Goal: Task Accomplishment & Management: Complete application form

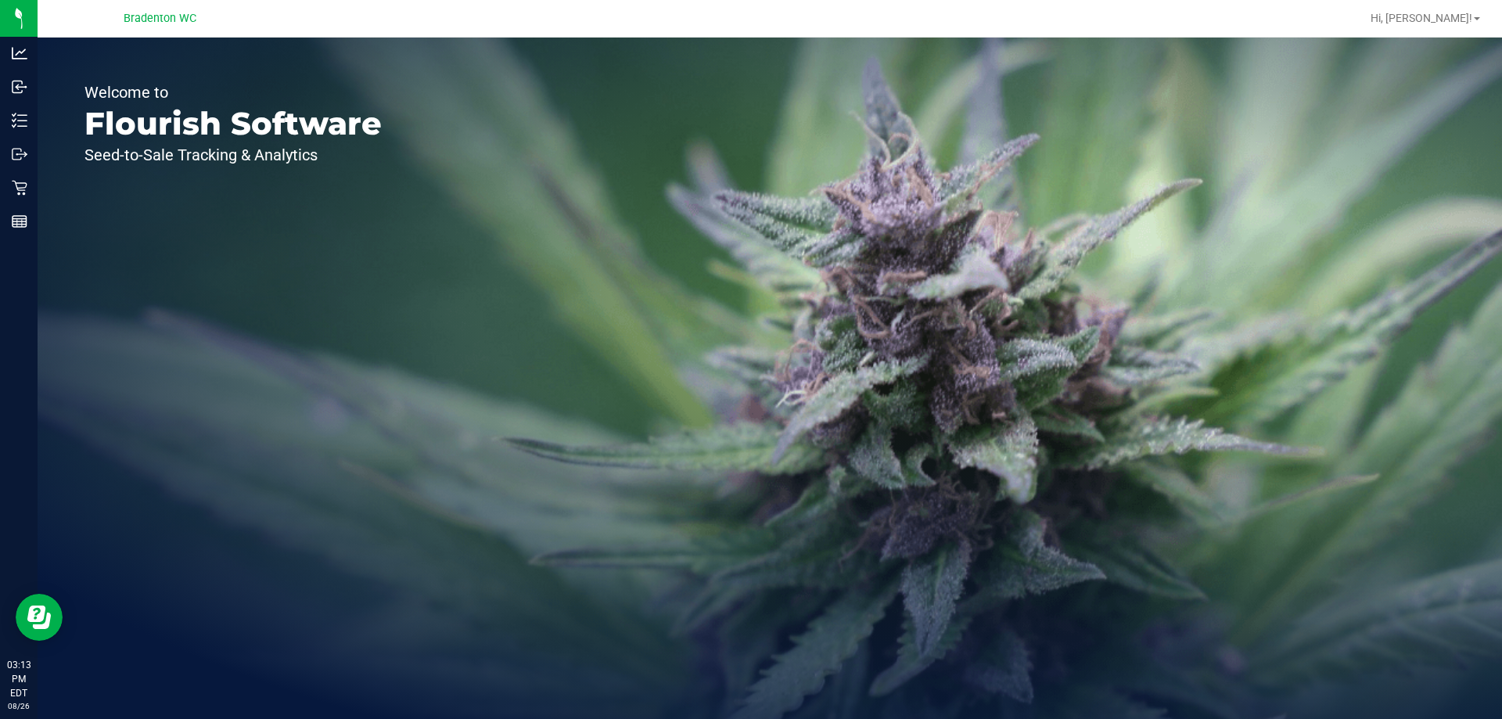
click at [10, 189] on div "Retail" at bounding box center [21, 187] width 33 height 31
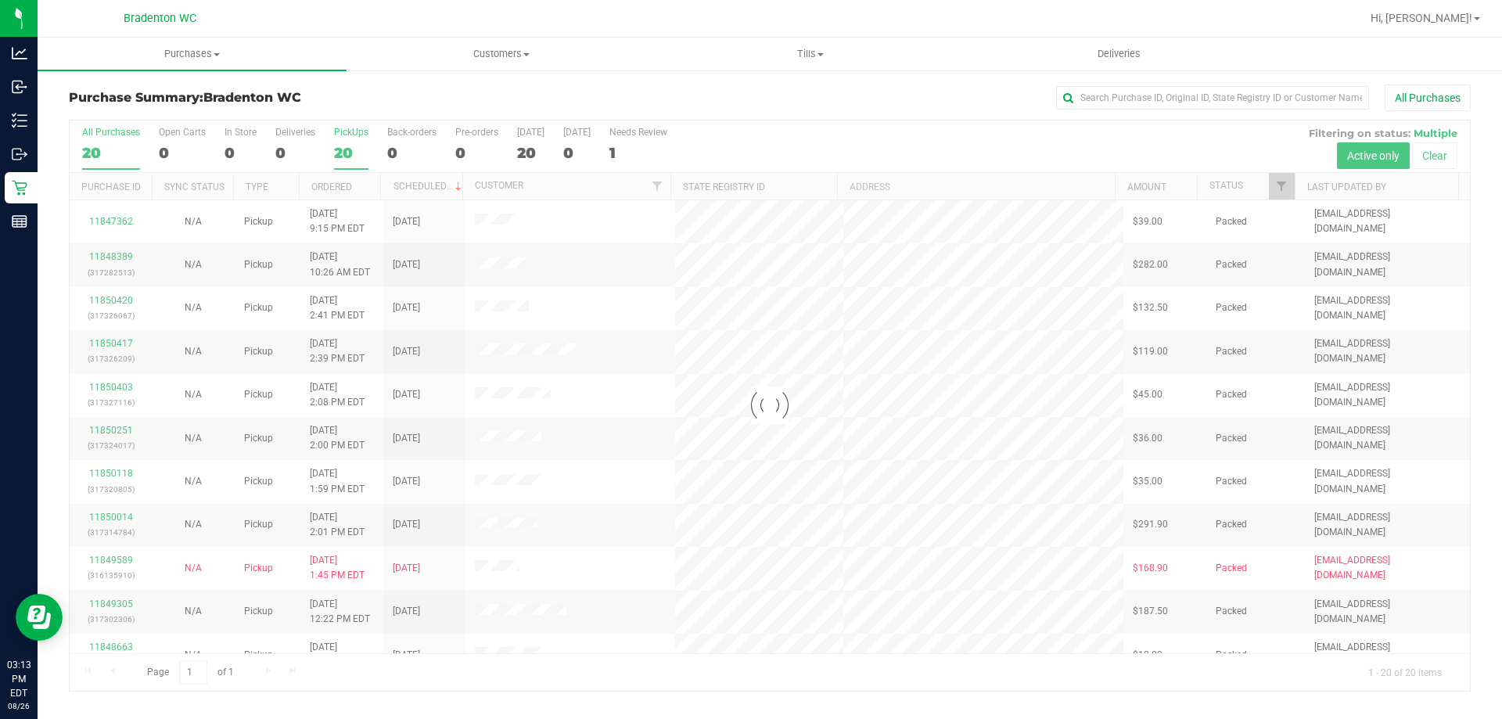
click at [336, 135] on div "PickUps" at bounding box center [351, 132] width 34 height 11
click at [0, 0] on input "PickUps 20" at bounding box center [0, 0] width 0 height 0
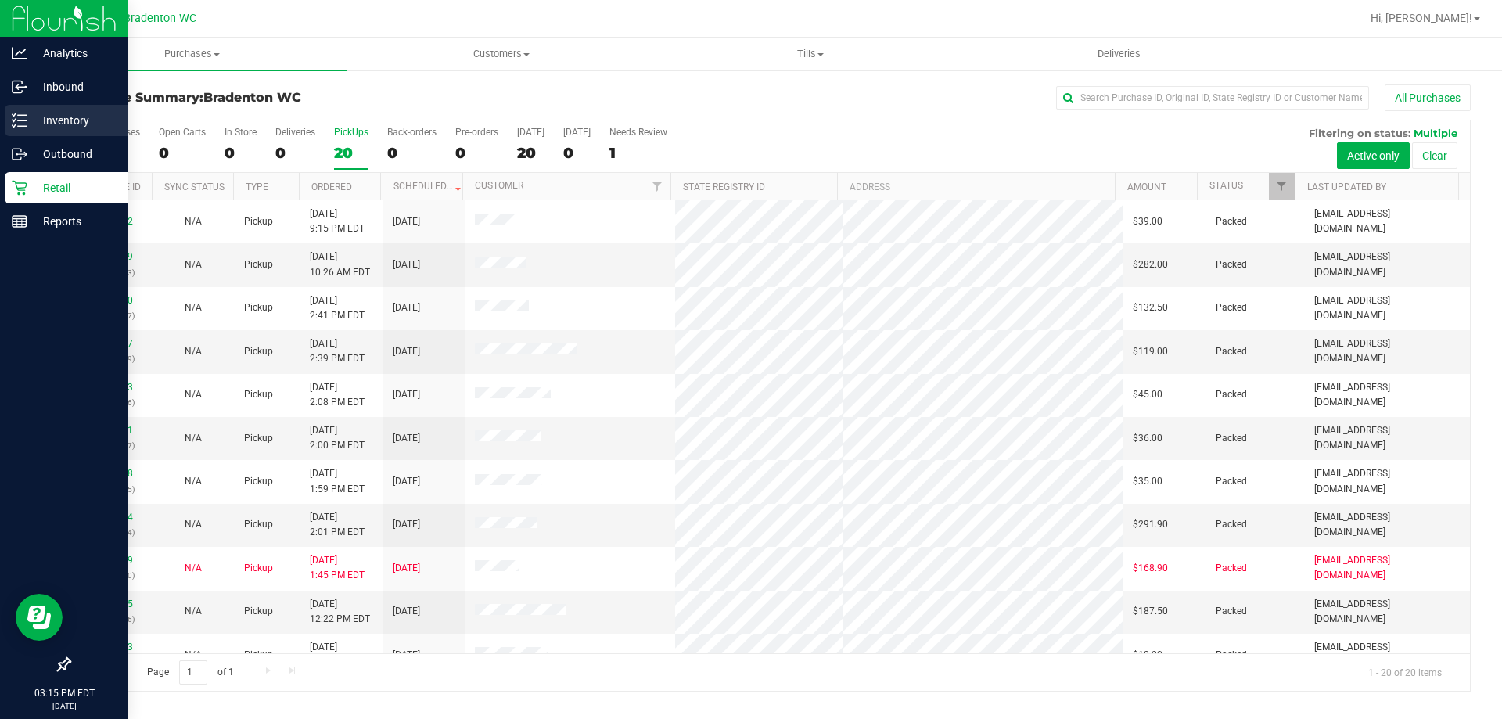
click at [50, 123] on p "Inventory" at bounding box center [74, 120] width 94 height 19
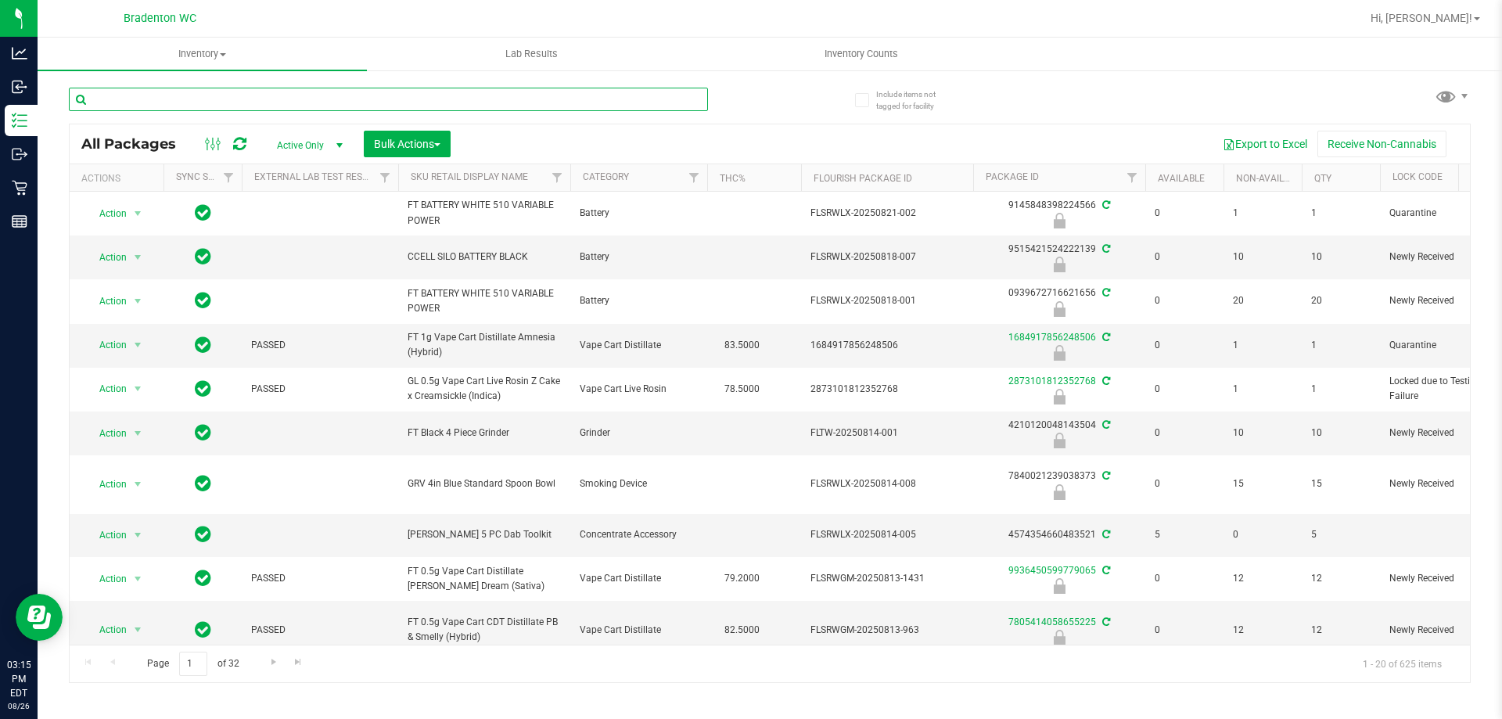
click at [203, 95] on input "text" at bounding box center [388, 99] width 639 height 23
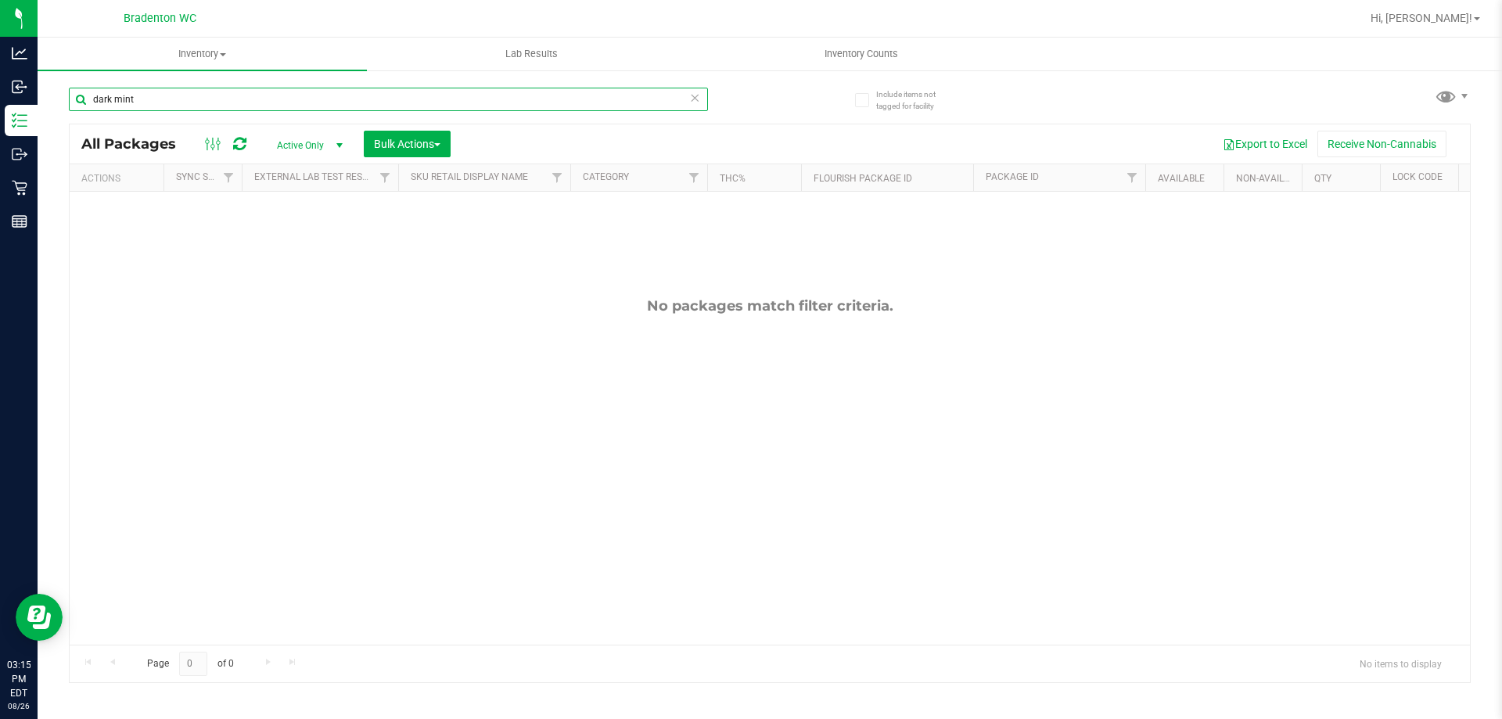
type input "dark mint"
click at [695, 97] on icon at bounding box center [694, 97] width 11 height 19
click at [498, 99] on input "text" at bounding box center [388, 99] width 639 height 23
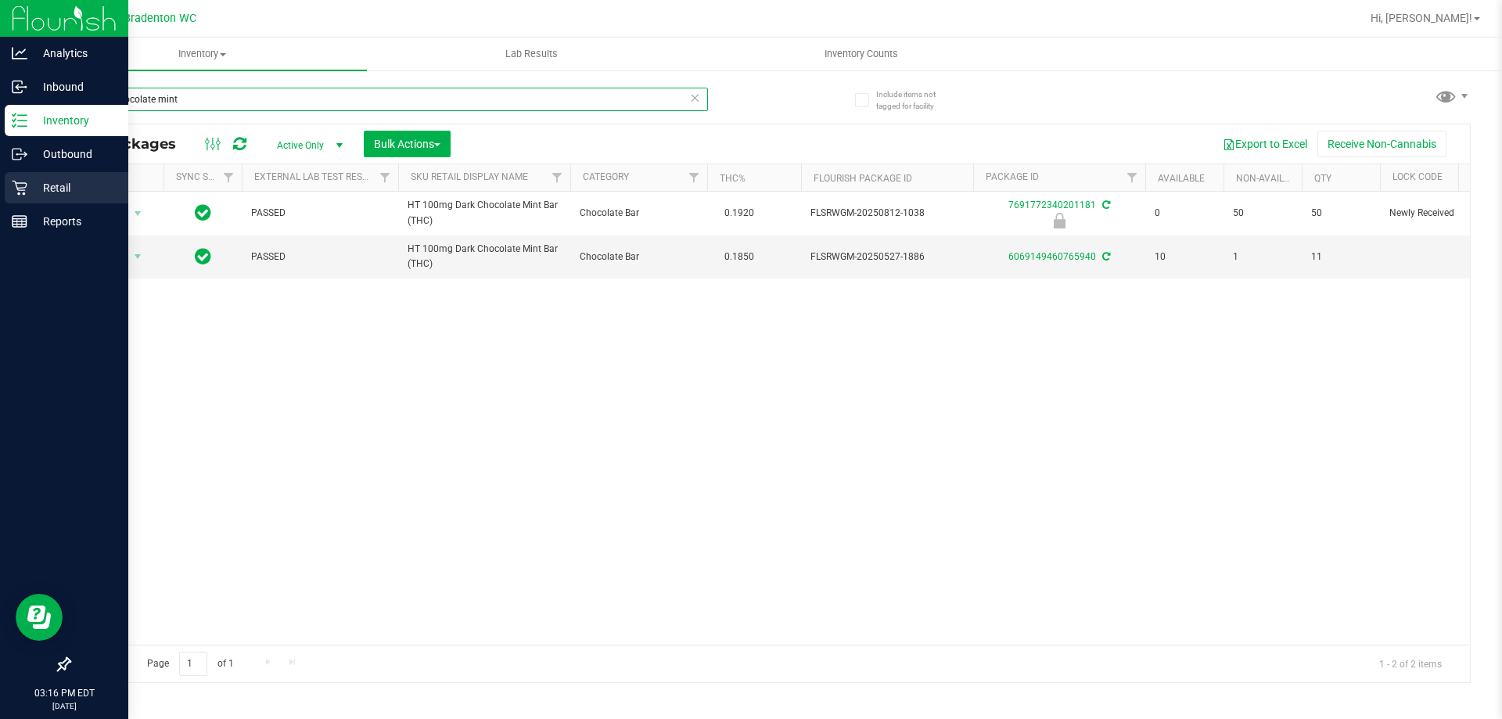
type input "dark chocolate mint"
click at [56, 185] on p "Retail" at bounding box center [74, 187] width 94 height 19
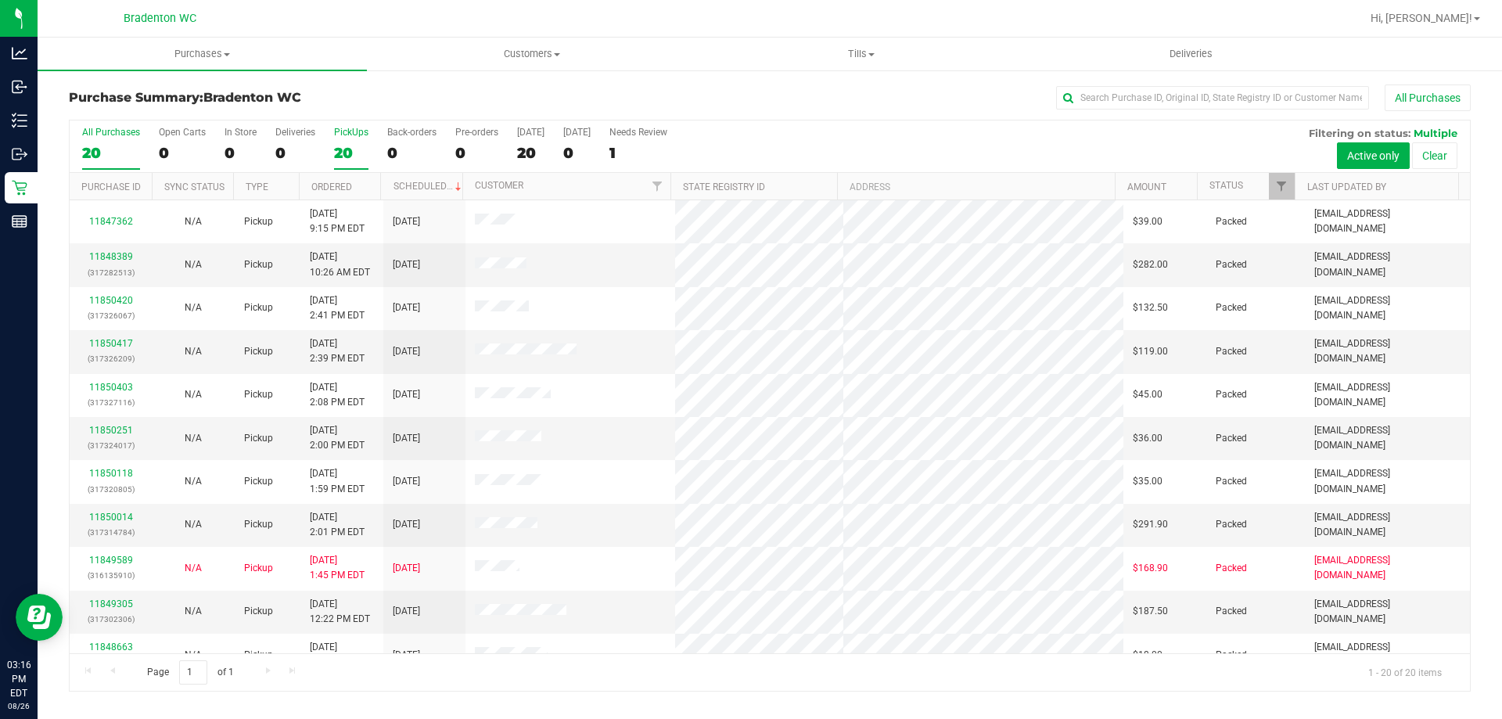
click at [360, 160] on div "20" at bounding box center [351, 153] width 34 height 18
click at [0, 0] on input "PickUps 20" at bounding box center [0, 0] width 0 height 0
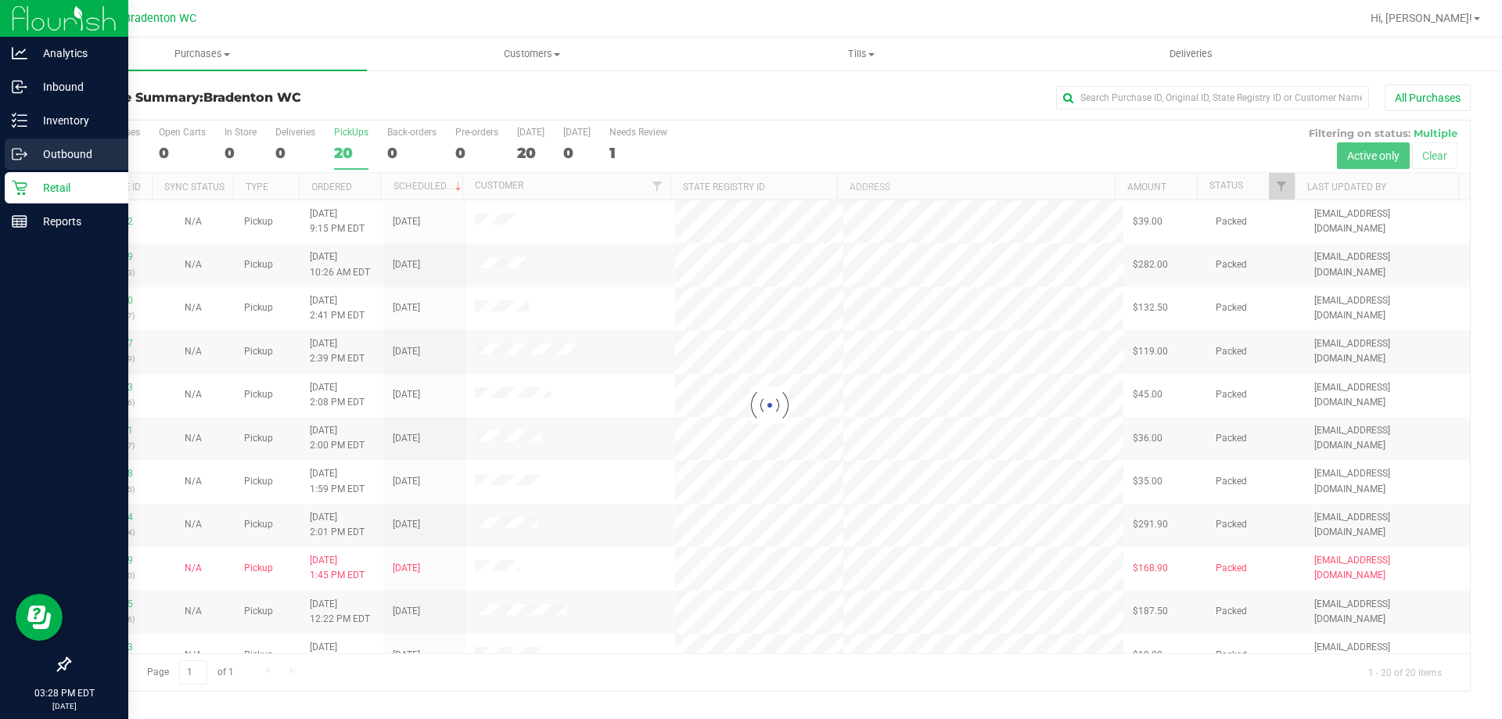
click at [17, 154] on circle at bounding box center [17, 154] width 2 height 2
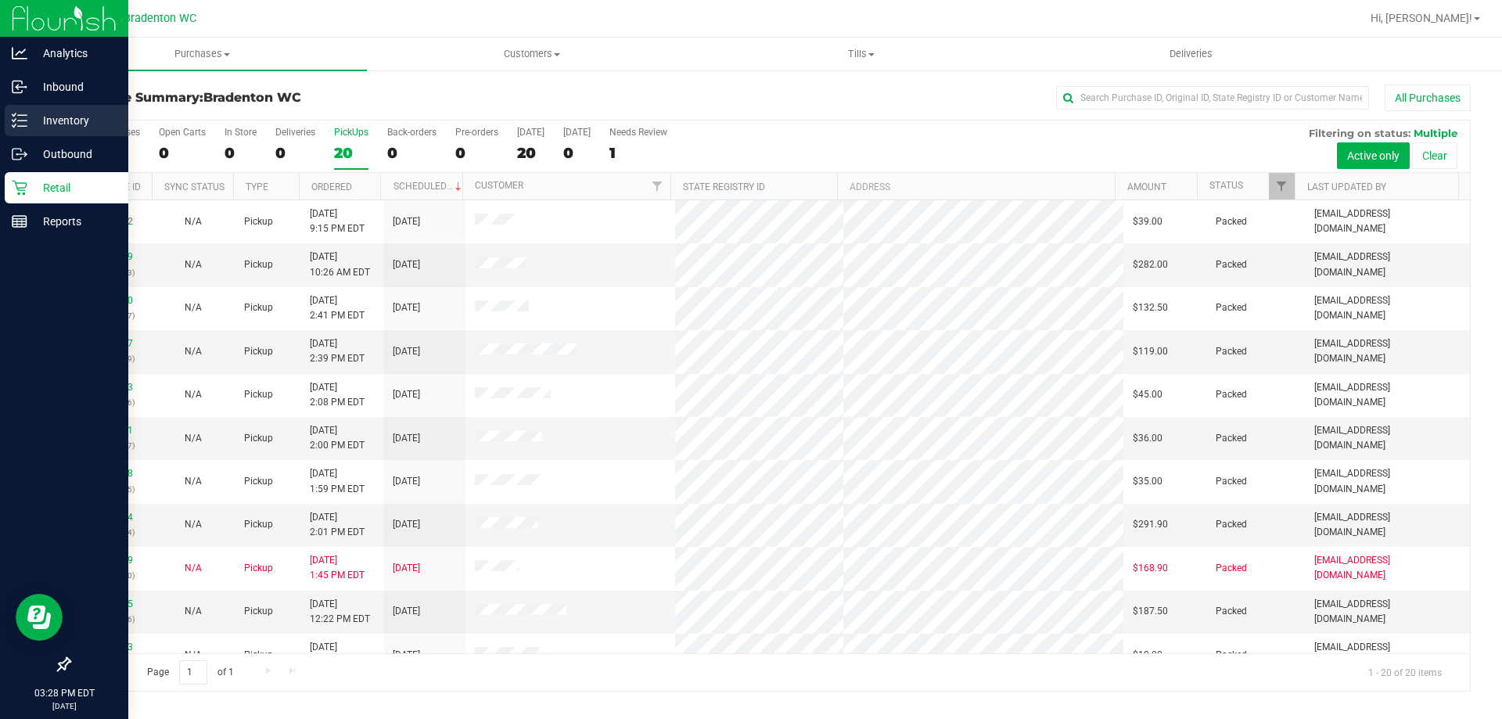
click at [74, 126] on p "Inventory" at bounding box center [74, 120] width 94 height 19
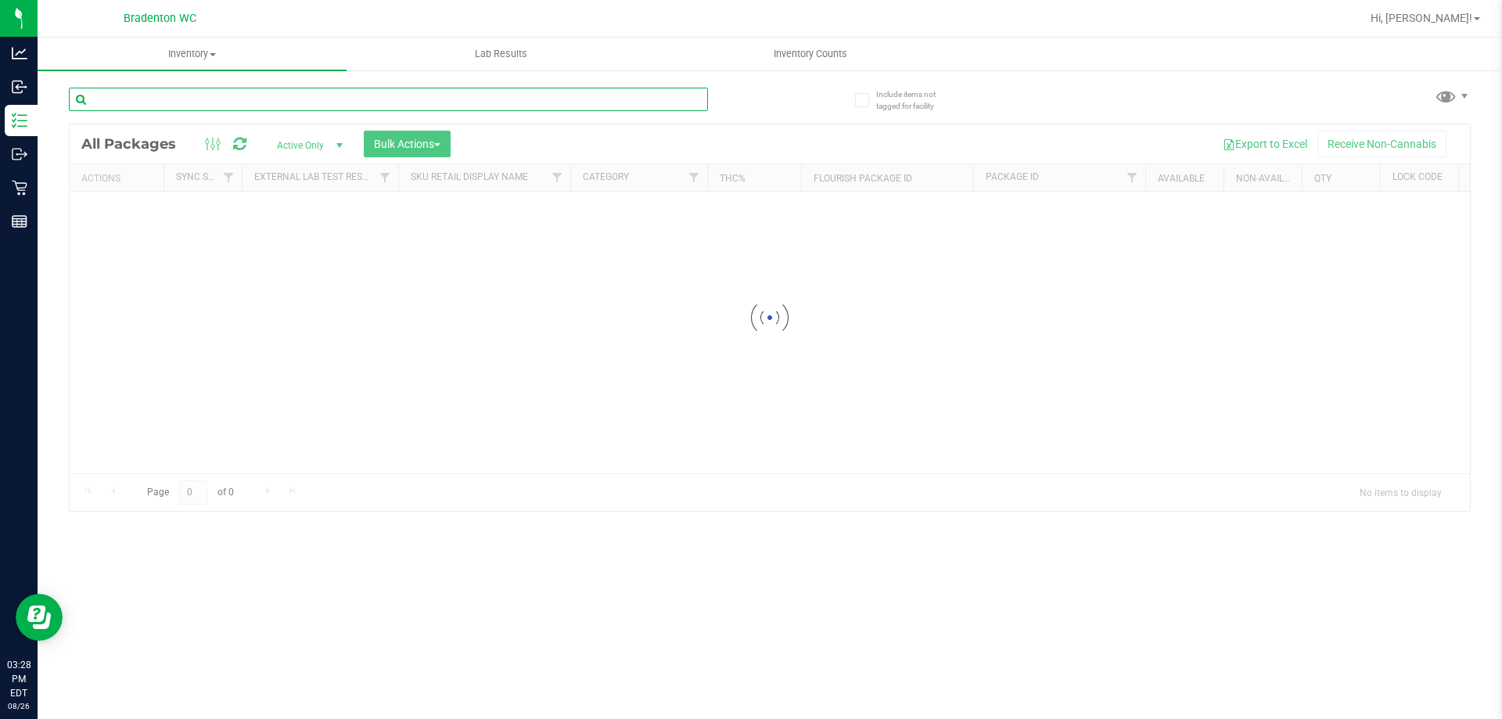
click at [264, 100] on input "text" at bounding box center [388, 99] width 639 height 23
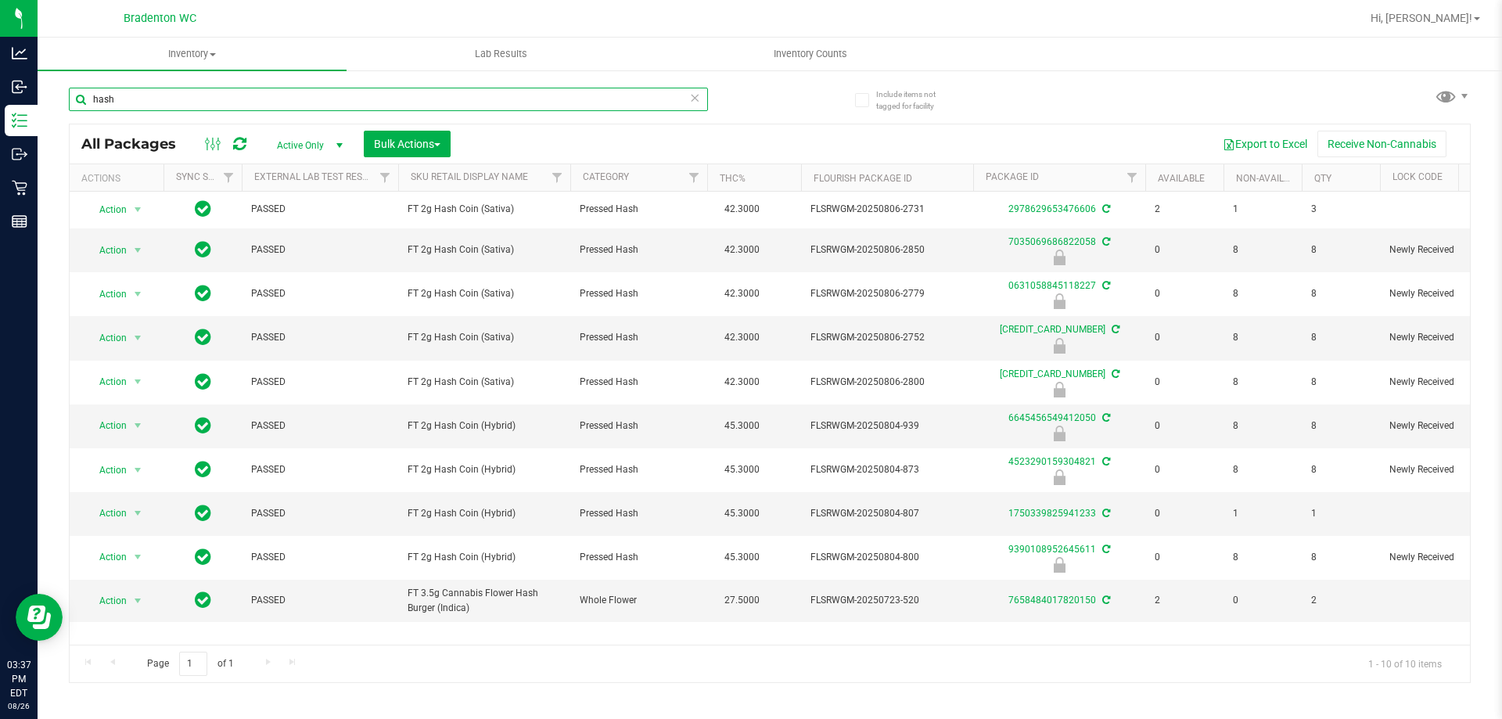
type input "hash"
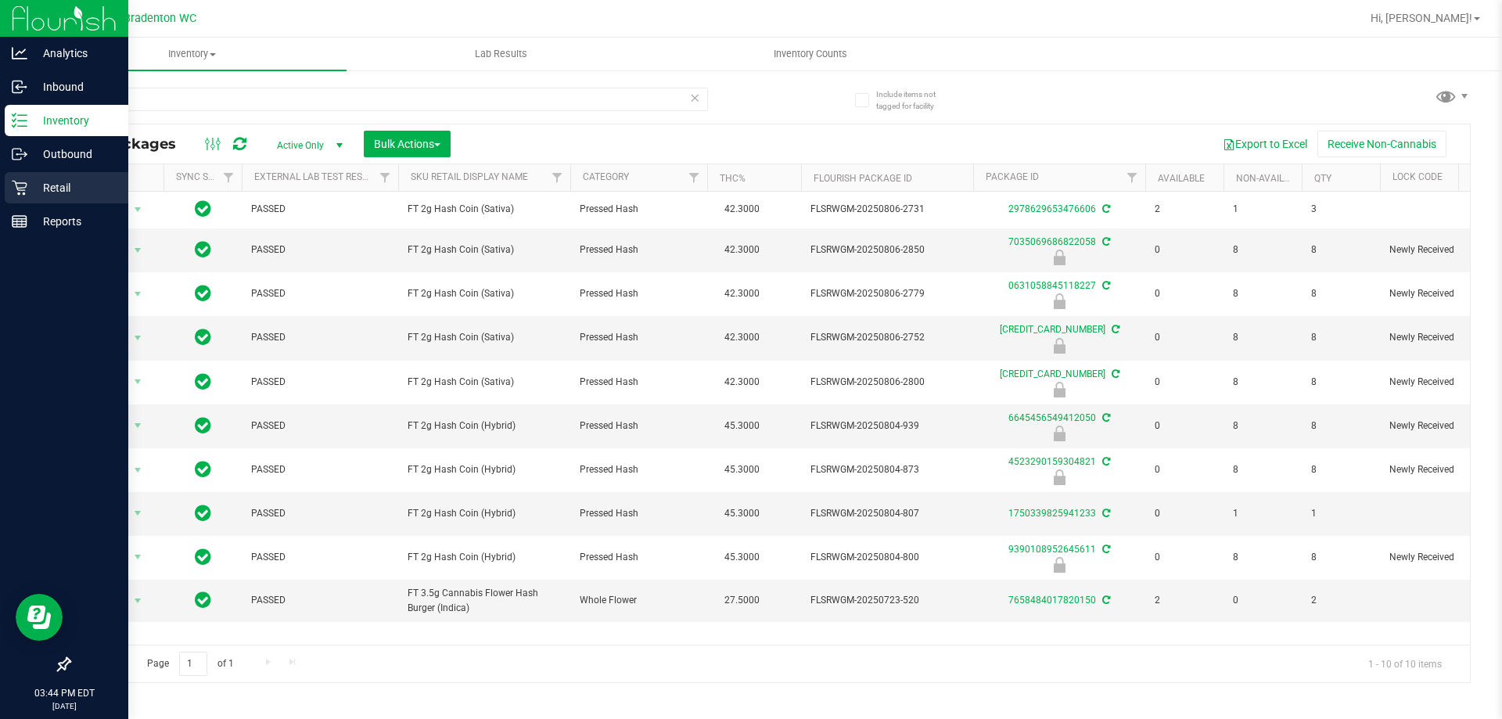
click at [59, 188] on p "Retail" at bounding box center [74, 187] width 94 height 19
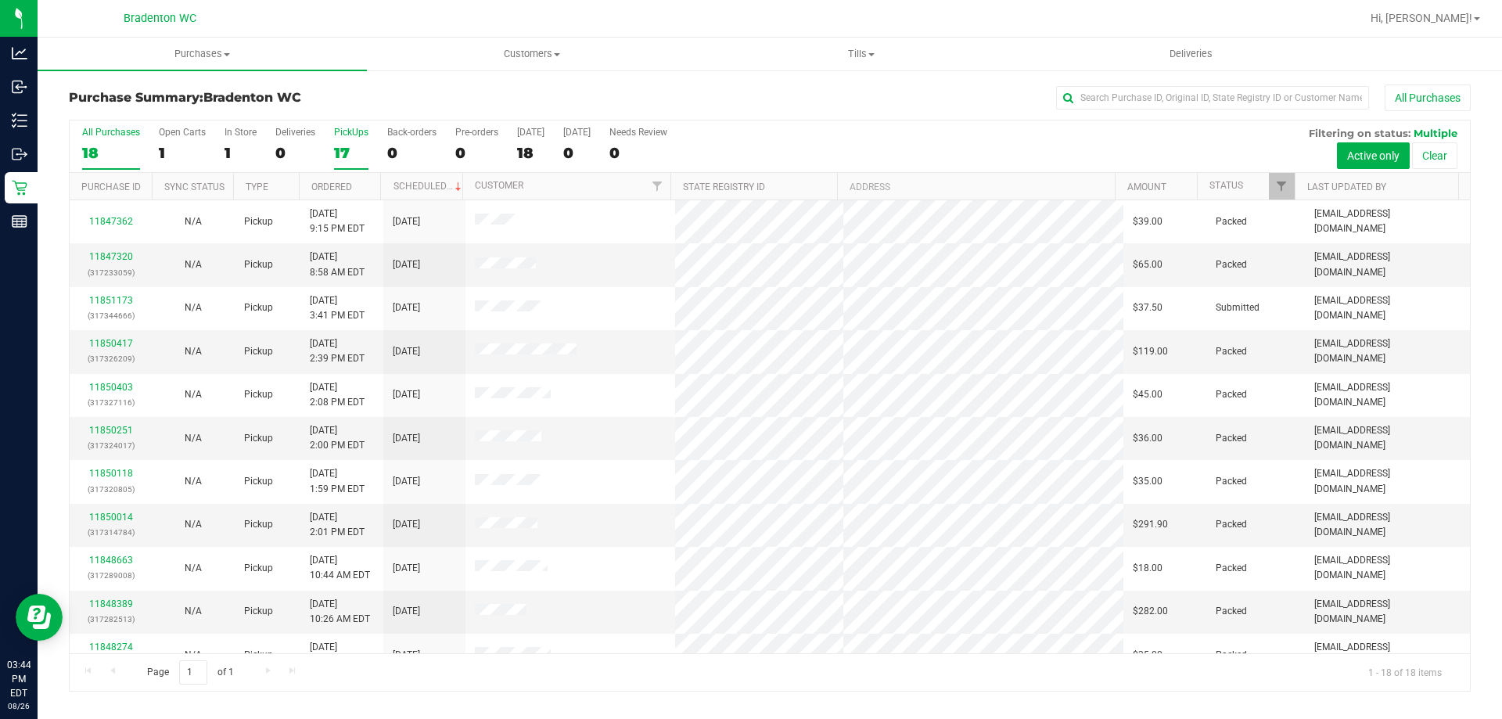
click at [345, 150] on div "17" at bounding box center [351, 153] width 34 height 18
click at [0, 0] on input "PickUps 17" at bounding box center [0, 0] width 0 height 0
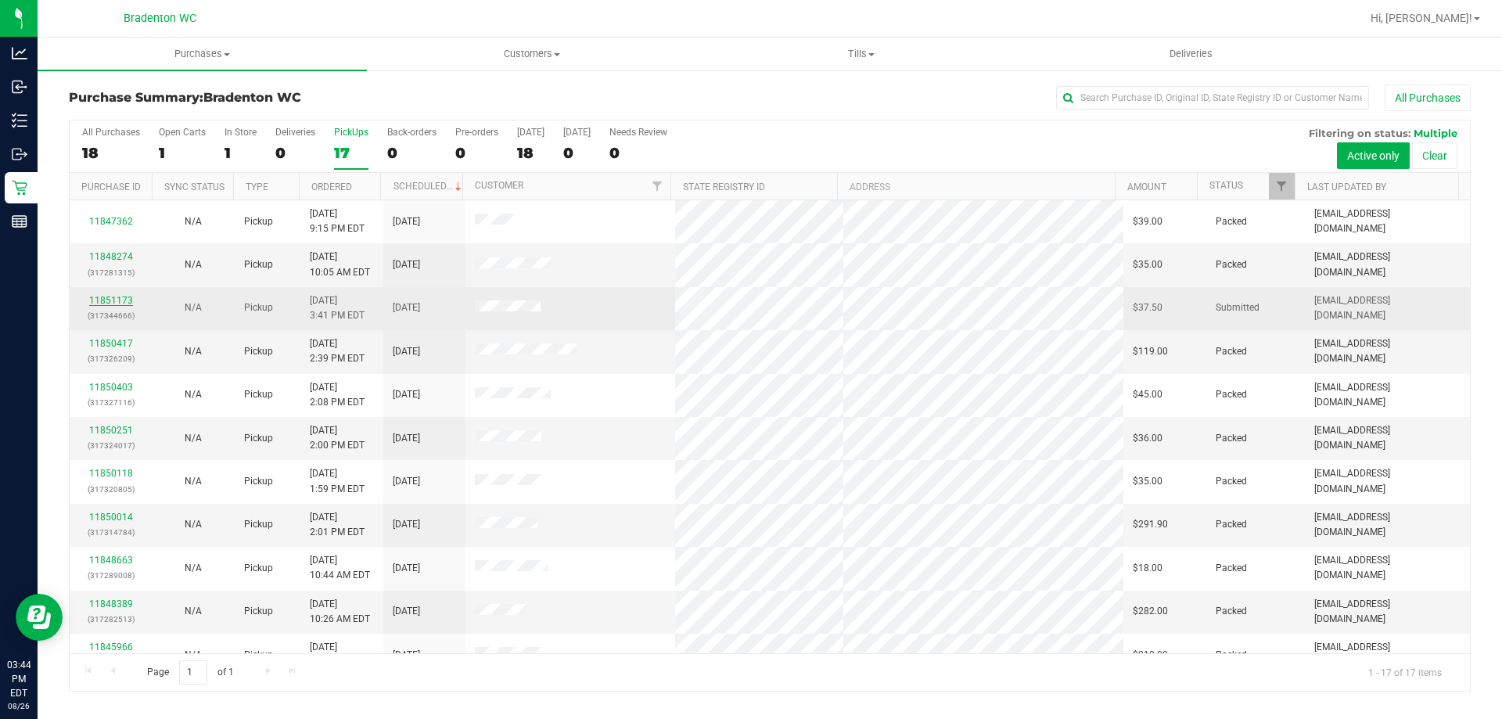
click at [103, 297] on link "11851173" at bounding box center [111, 300] width 44 height 11
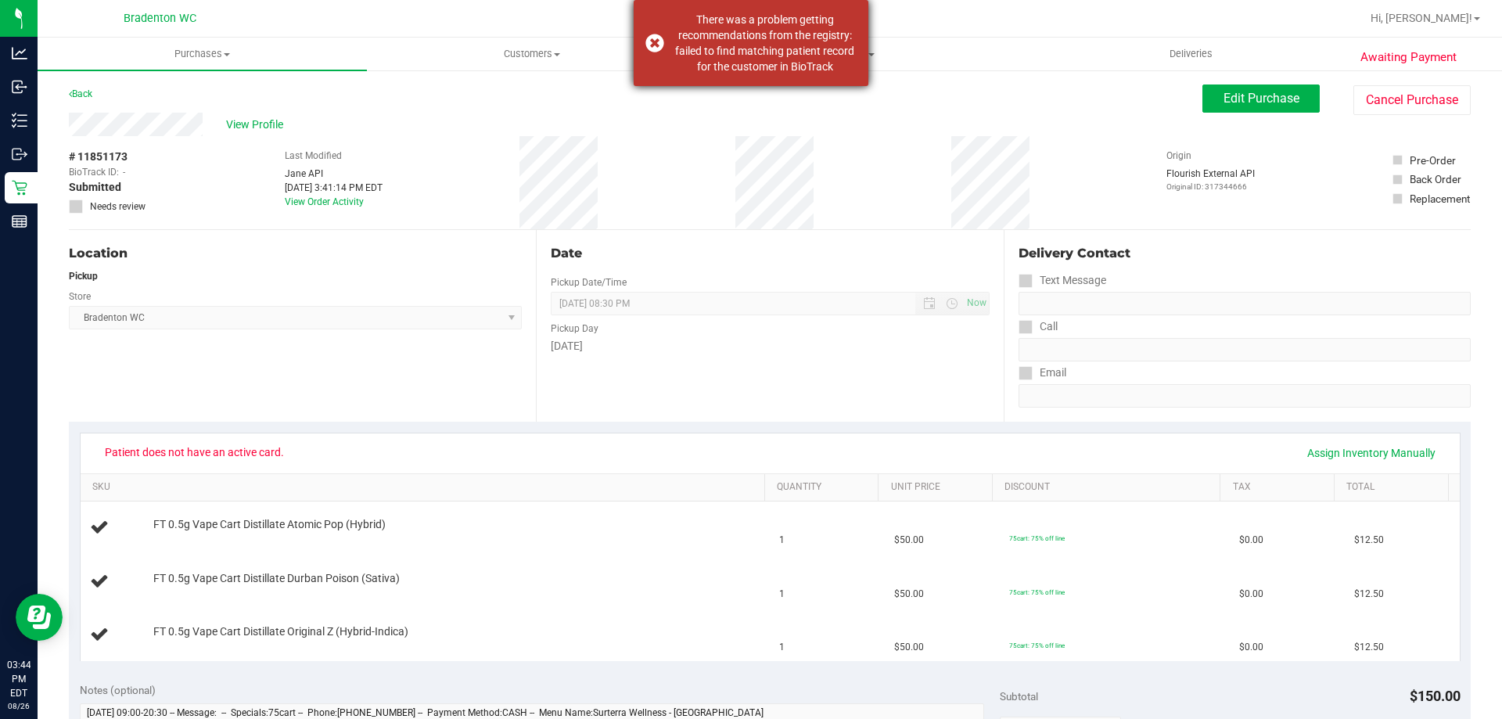
click at [713, 50] on div "There was a problem getting recommendations from the registry: failed to find m…" at bounding box center [765, 43] width 184 height 63
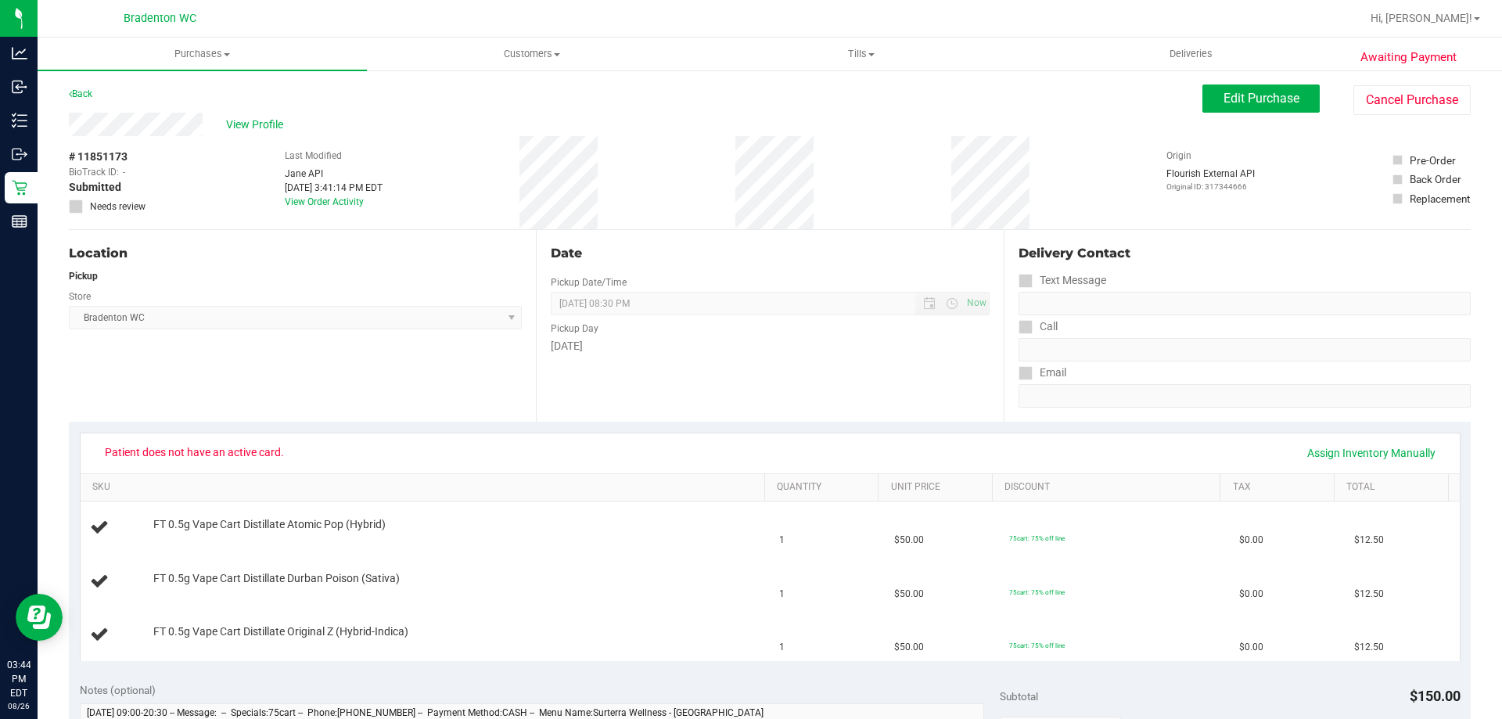
click at [532, 178] on div "# 11851173 BioTrack ID: - Submitted Needs review Last Modified [PERSON_NAME] AP…" at bounding box center [770, 182] width 1402 height 93
click at [262, 124] on span "View Profile" at bounding box center [257, 125] width 63 height 16
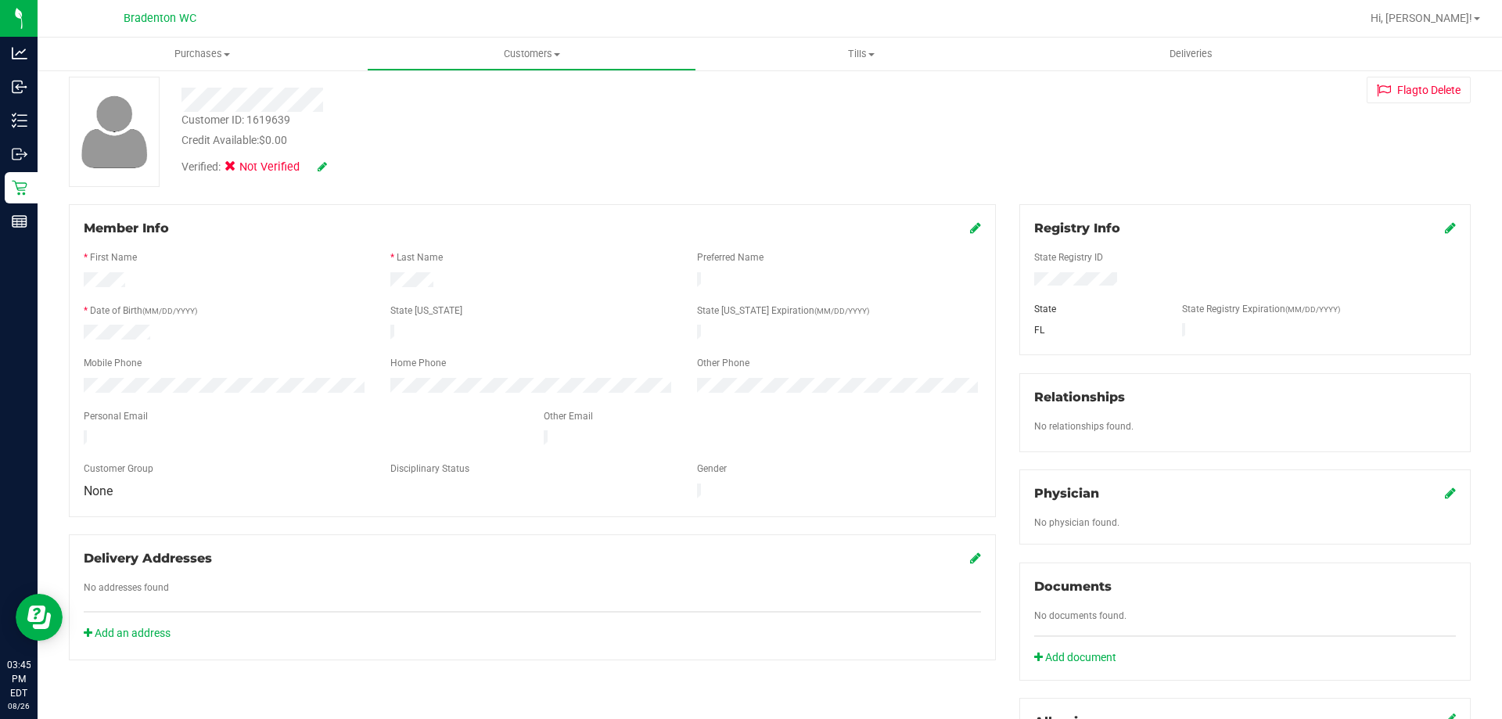
scroll to position [78, 0]
click at [1445, 224] on icon at bounding box center [1450, 227] width 11 height 13
click at [1115, 160] on div "Customer ID: 1619639 Credit Available: $0.00 Verified: Not Verified Flag to [GE…" at bounding box center [770, 131] width 1426 height 110
click at [1442, 225] on icon at bounding box center [1449, 228] width 14 height 13
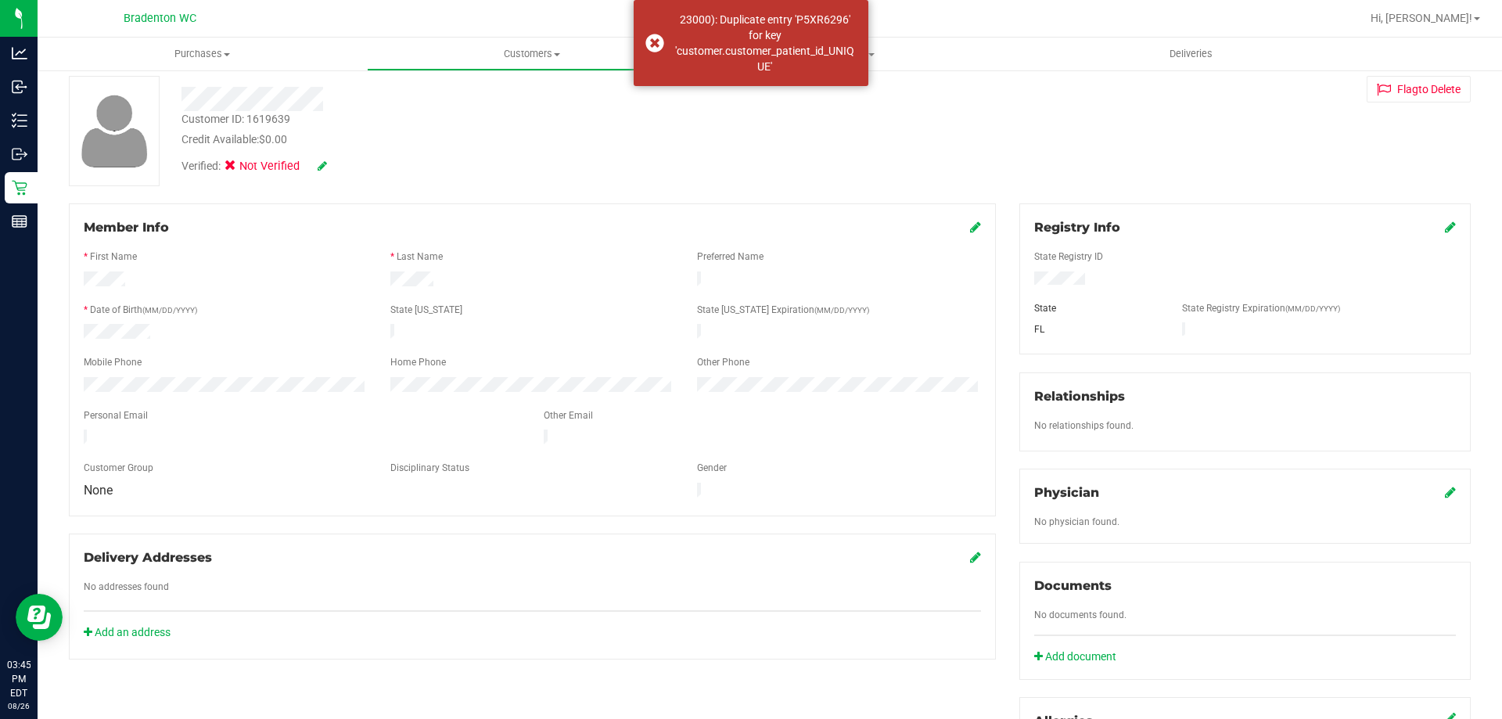
click at [1428, 217] on div "Registry Info State Registry ID State State Registry Expiration (MM/DD/YYYY) [G…" at bounding box center [1246, 278] width 452 height 151
click at [1434, 221] on div "Registry Info" at bounding box center [1246, 227] width 422 height 19
click at [1445, 226] on icon at bounding box center [1450, 227] width 11 height 13
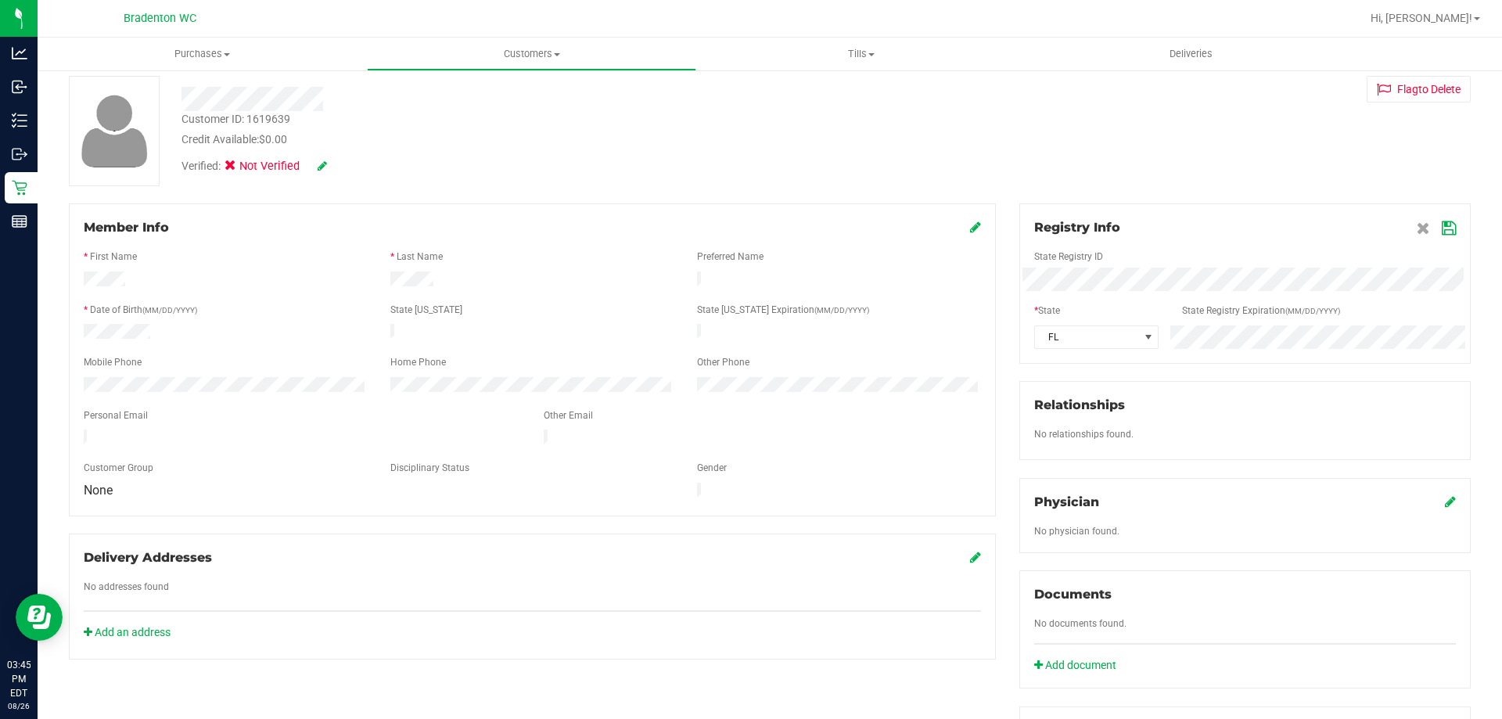
click at [974, 274] on div "Member Info * First Name * Last Name Preferred Name * Date of Birth (MM/DD/YYYY…" at bounding box center [770, 606] width 1426 height 807
click at [1222, 221] on div "Registry Info" at bounding box center [1246, 227] width 422 height 19
click at [1442, 232] on icon at bounding box center [1449, 228] width 14 height 13
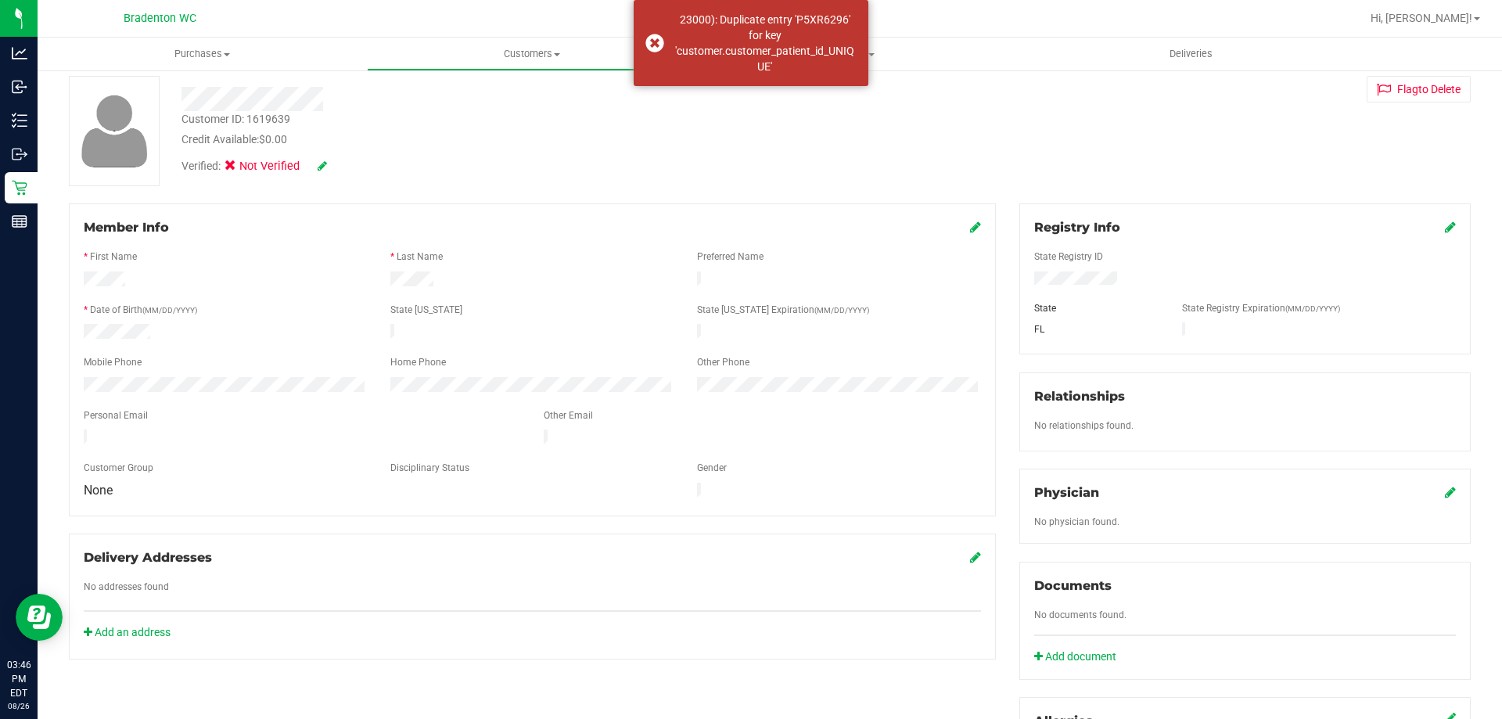
click at [732, 139] on div "Credit Available: $0.00" at bounding box center [526, 139] width 689 height 16
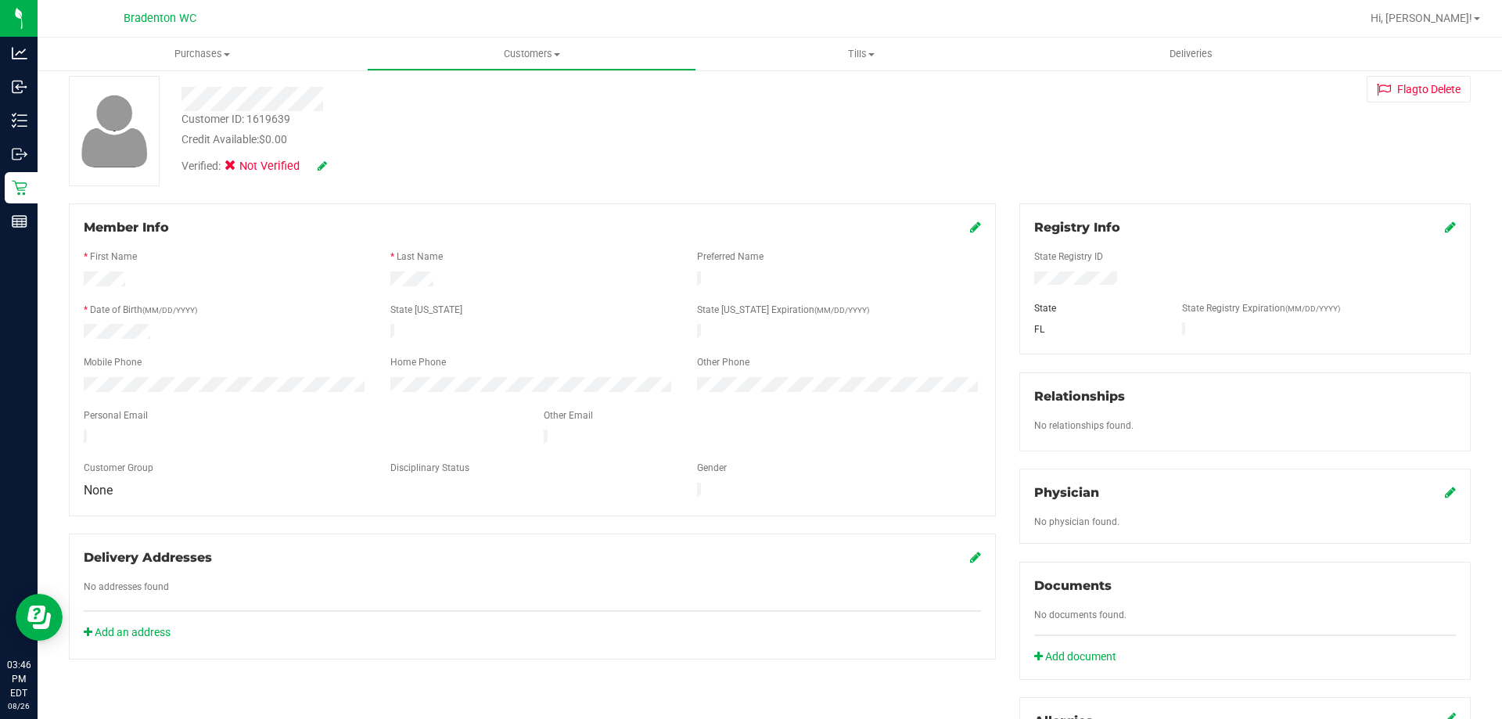
click at [975, 227] on div "Member Info * First Name * Last Name Preferred Name * Date of Birth (MM/DD/YYYY…" at bounding box center [532, 359] width 927 height 313
click at [973, 226] on icon at bounding box center [975, 227] width 11 height 13
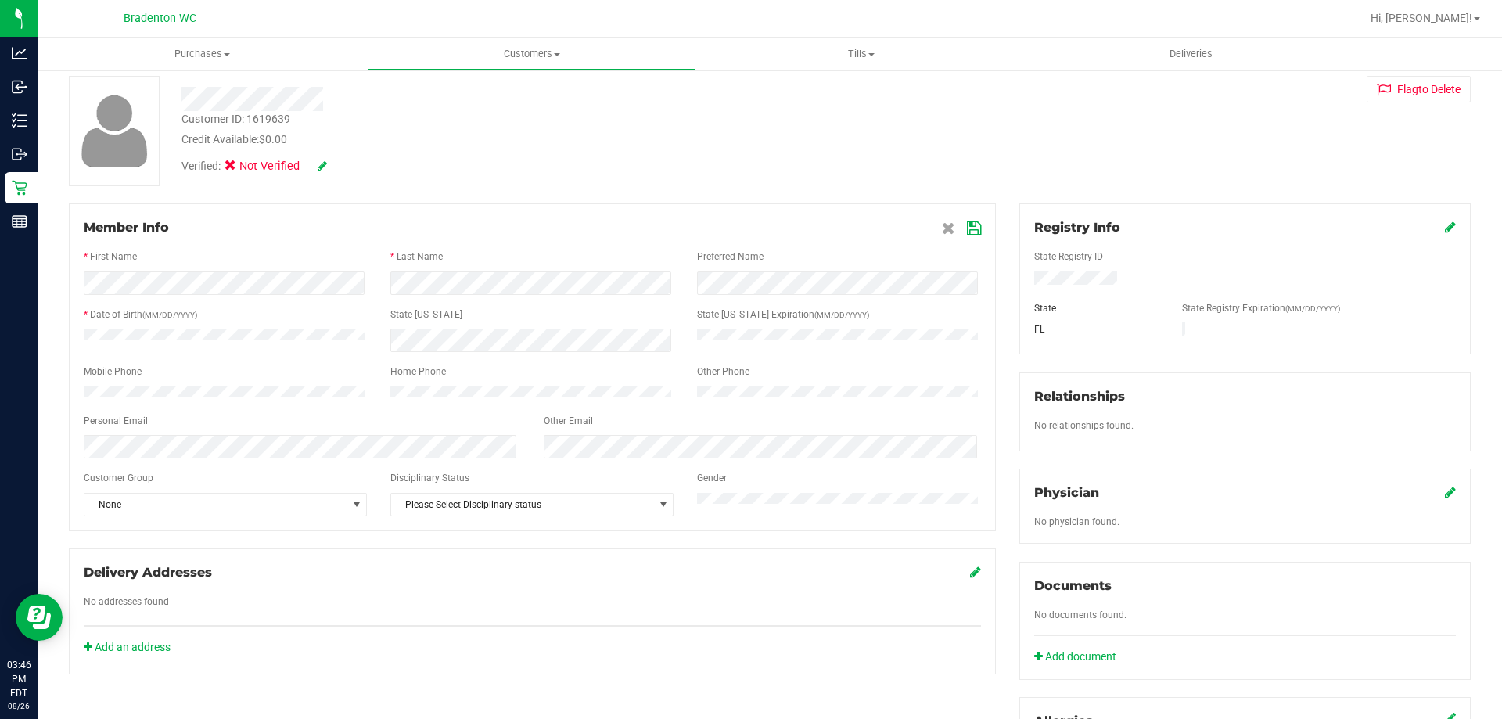
click at [967, 228] on icon at bounding box center [974, 228] width 14 height 13
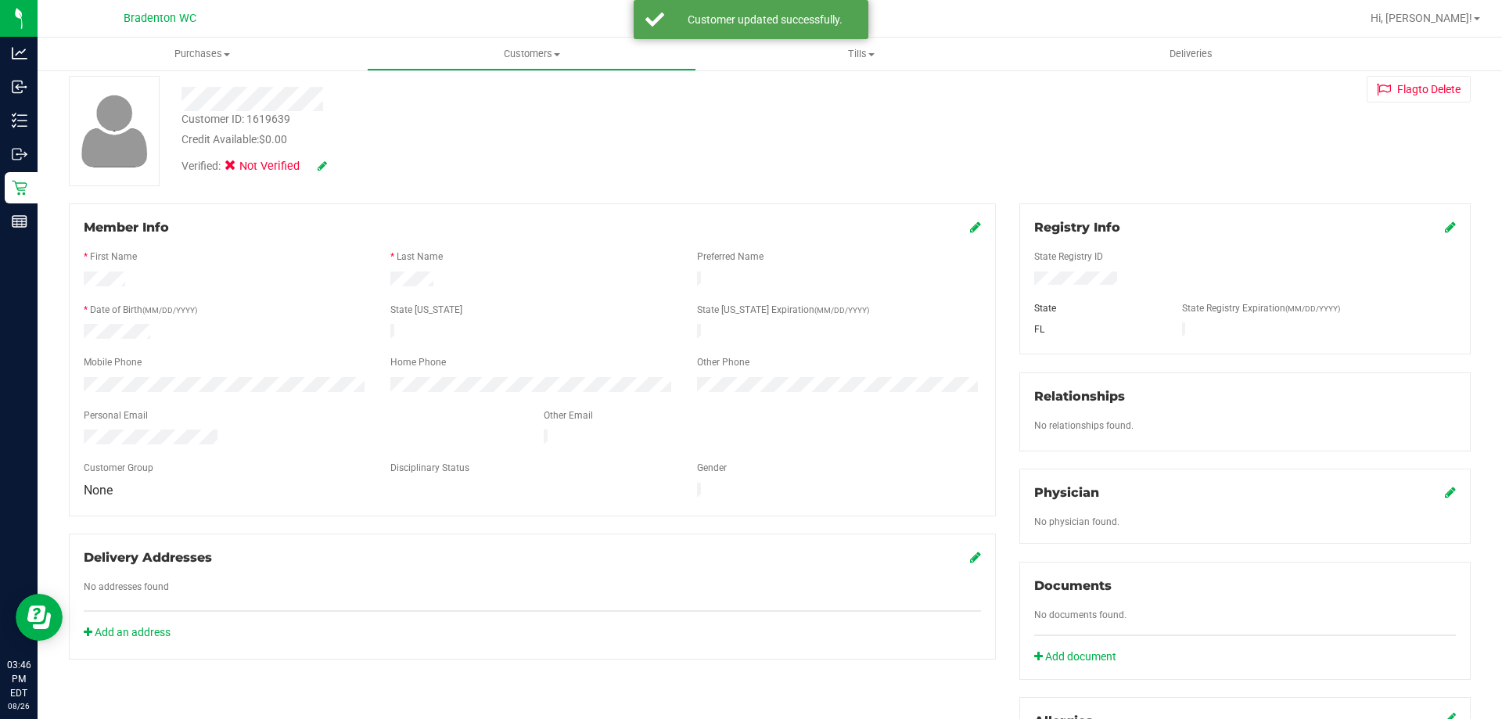
click at [959, 228] on div "Member Info" at bounding box center [533, 227] width 898 height 19
click at [970, 228] on icon at bounding box center [975, 227] width 11 height 13
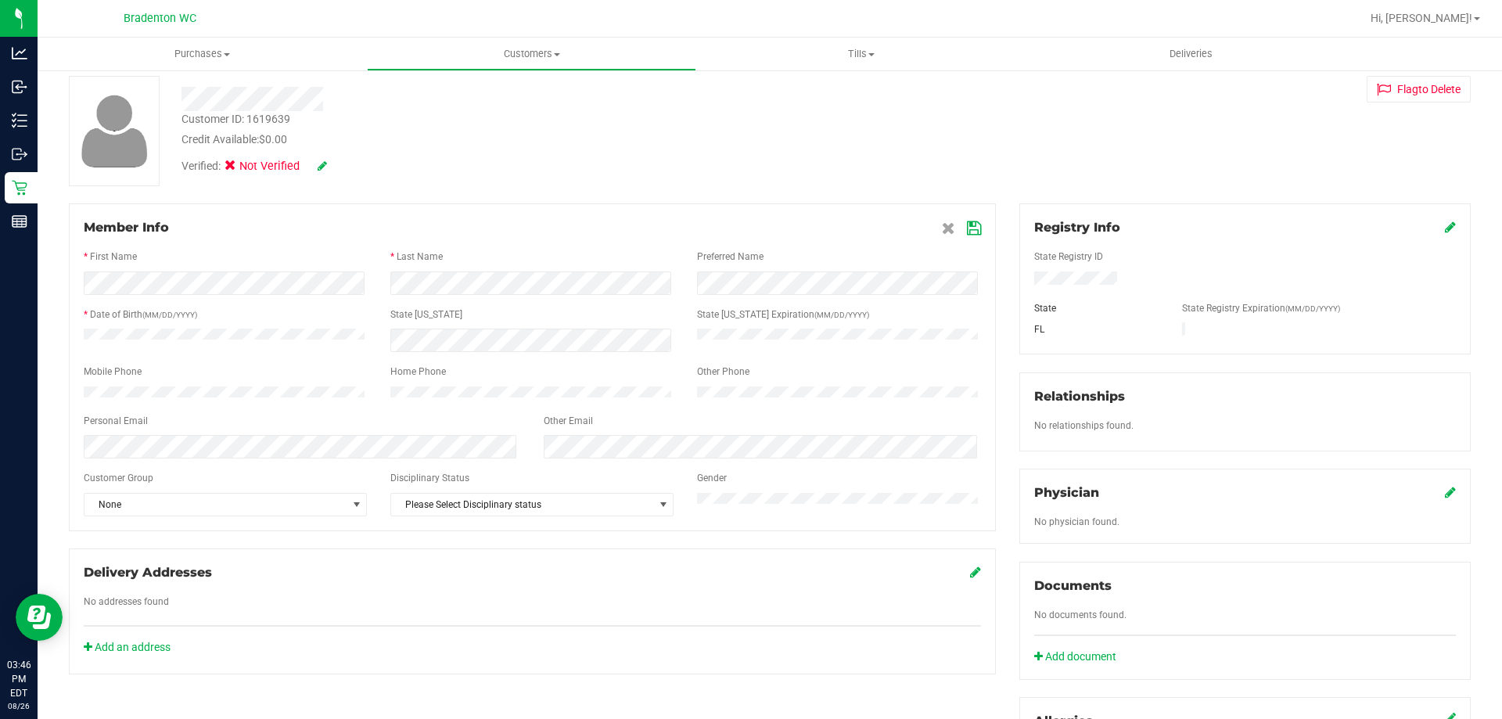
click at [971, 226] on icon at bounding box center [974, 228] width 14 height 13
click at [1445, 225] on icon at bounding box center [1450, 227] width 11 height 13
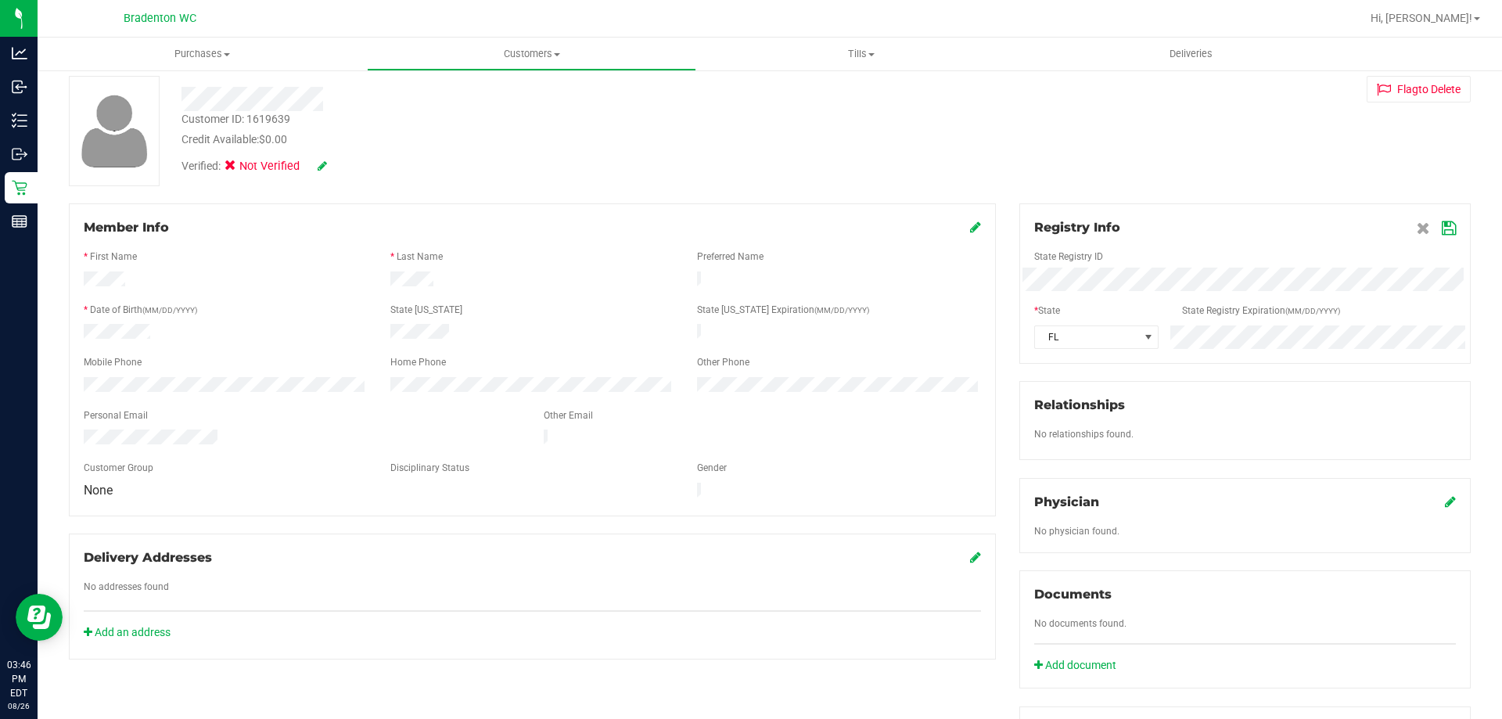
click at [1443, 232] on icon at bounding box center [1449, 228] width 14 height 13
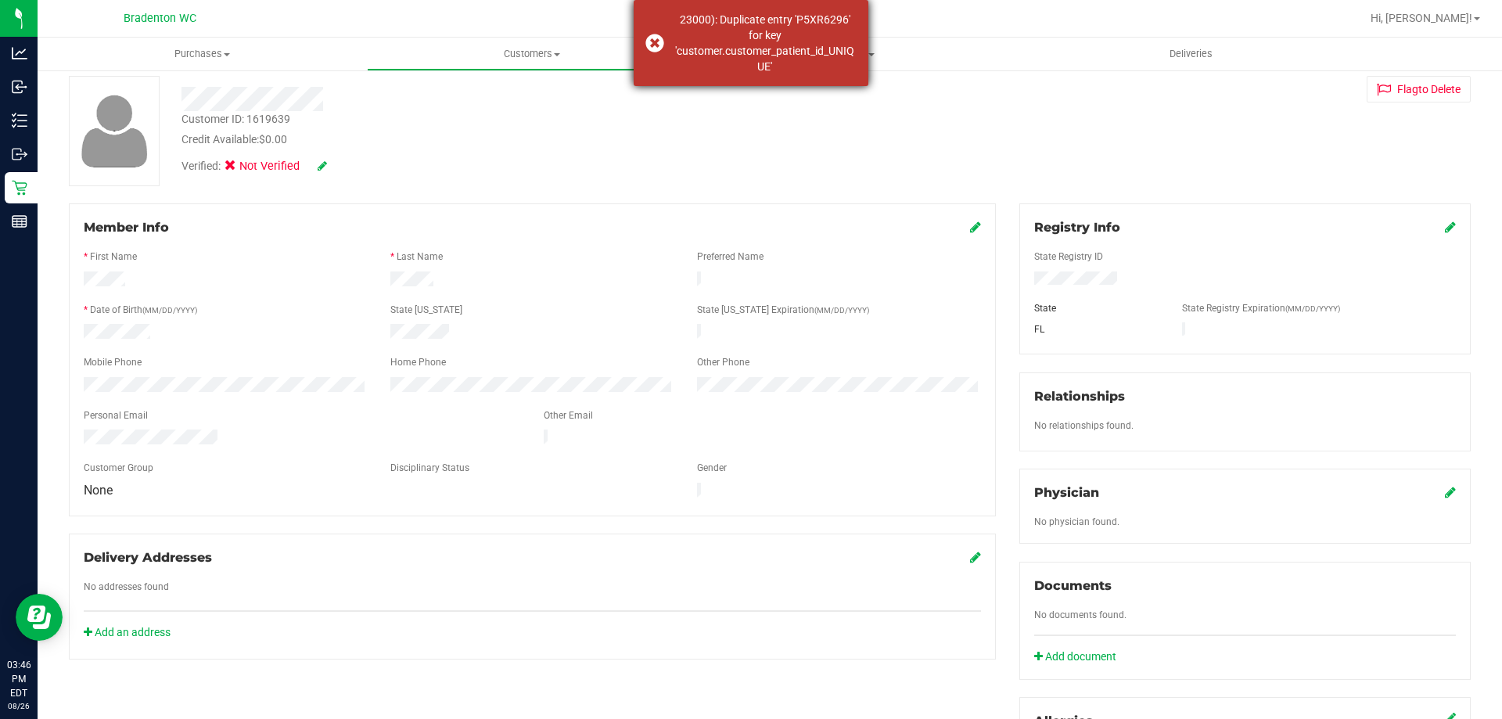
click at [691, 75] on div "23000): Duplicate entry 'P5XR6296' for key 'customer.customer_patient_id_UNIQUE'" at bounding box center [751, 43] width 235 height 86
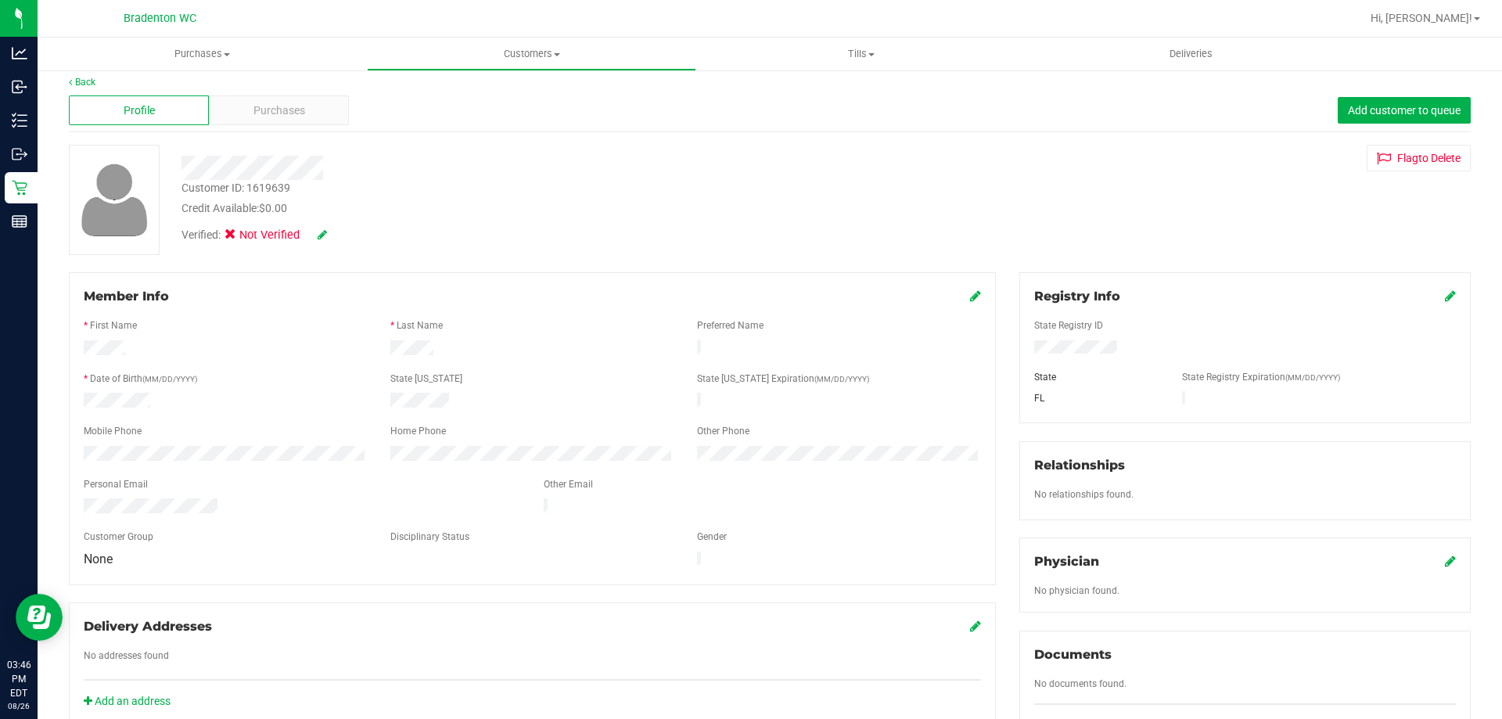
scroll to position [0, 0]
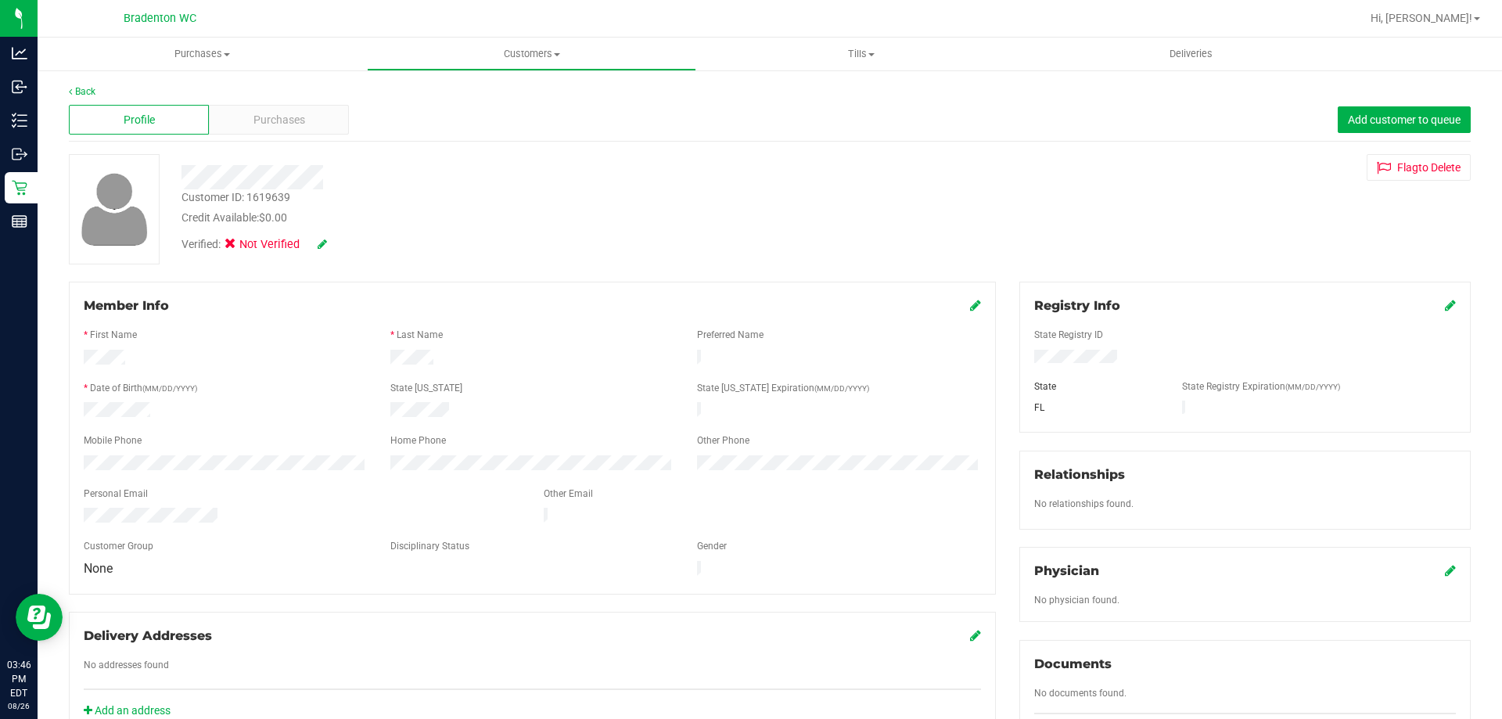
click at [969, 316] on div at bounding box center [533, 321] width 898 height 13
click at [970, 310] on icon at bounding box center [975, 305] width 11 height 13
click at [1431, 307] on div "Registry Info" at bounding box center [1246, 306] width 422 height 19
click at [1445, 308] on icon at bounding box center [1450, 305] width 11 height 13
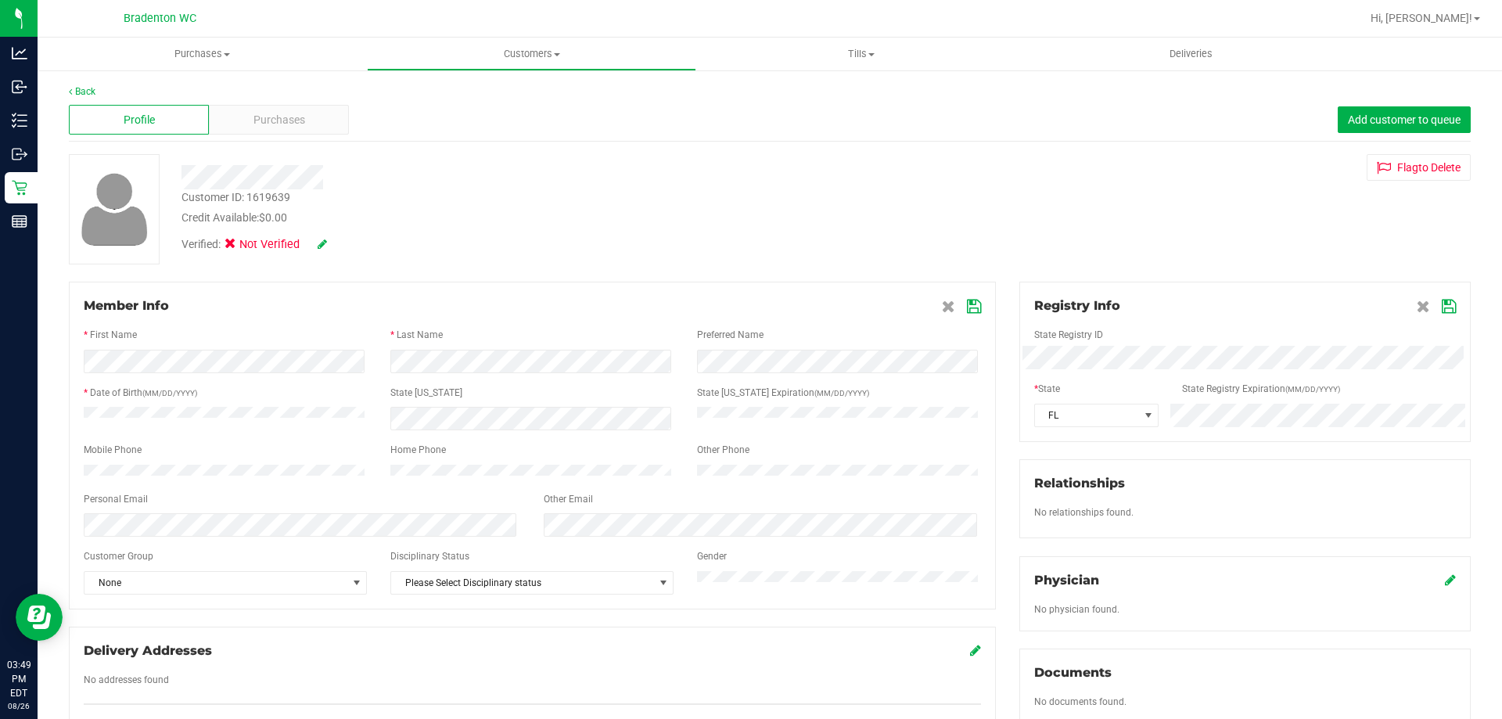
click at [509, 178] on div at bounding box center [526, 177] width 713 height 24
click at [323, 243] on icon at bounding box center [322, 244] width 9 height 11
click at [228, 241] on span at bounding box center [235, 246] width 14 height 14
click at [0, 0] on input "Medical" at bounding box center [0, 0] width 0 height 0
click at [340, 244] on icon at bounding box center [343, 244] width 13 height 11
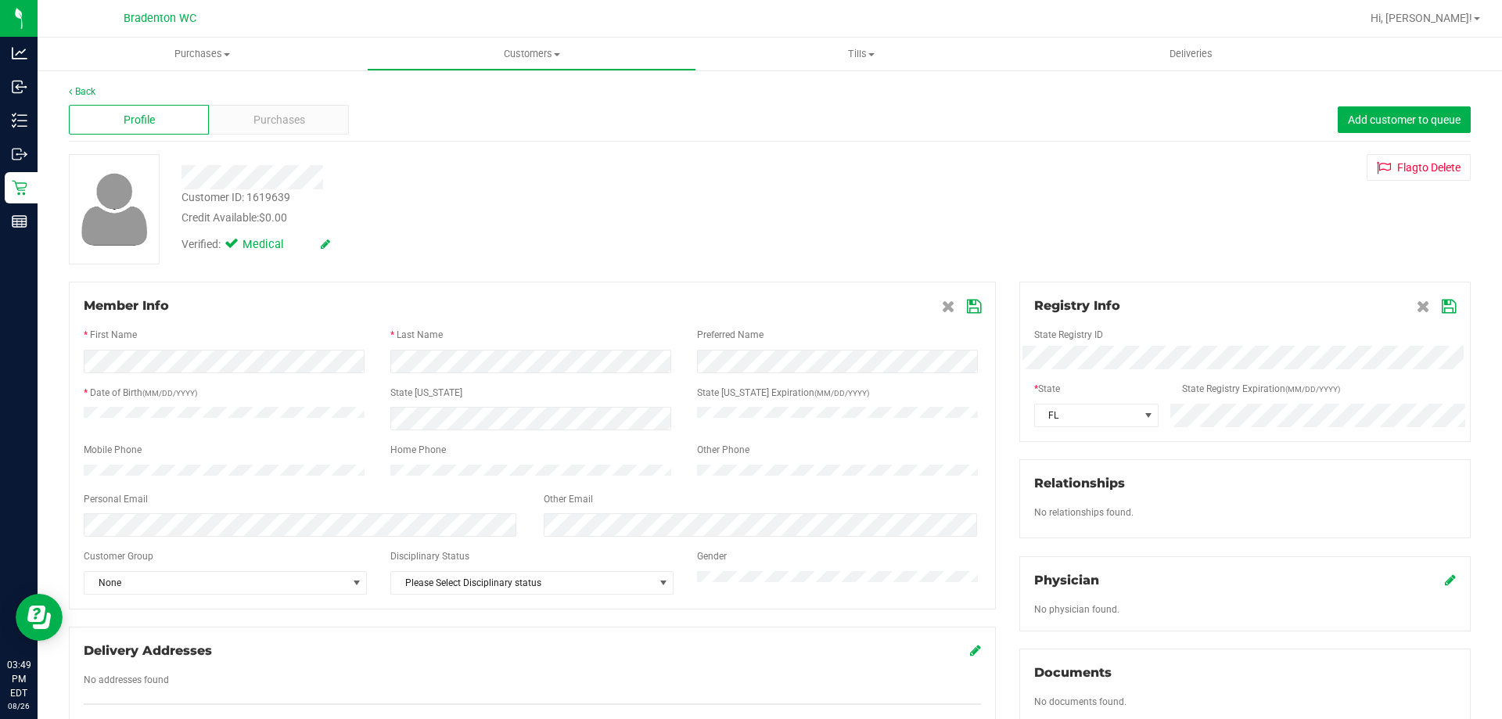
click at [1442, 305] on icon at bounding box center [1449, 306] width 14 height 13
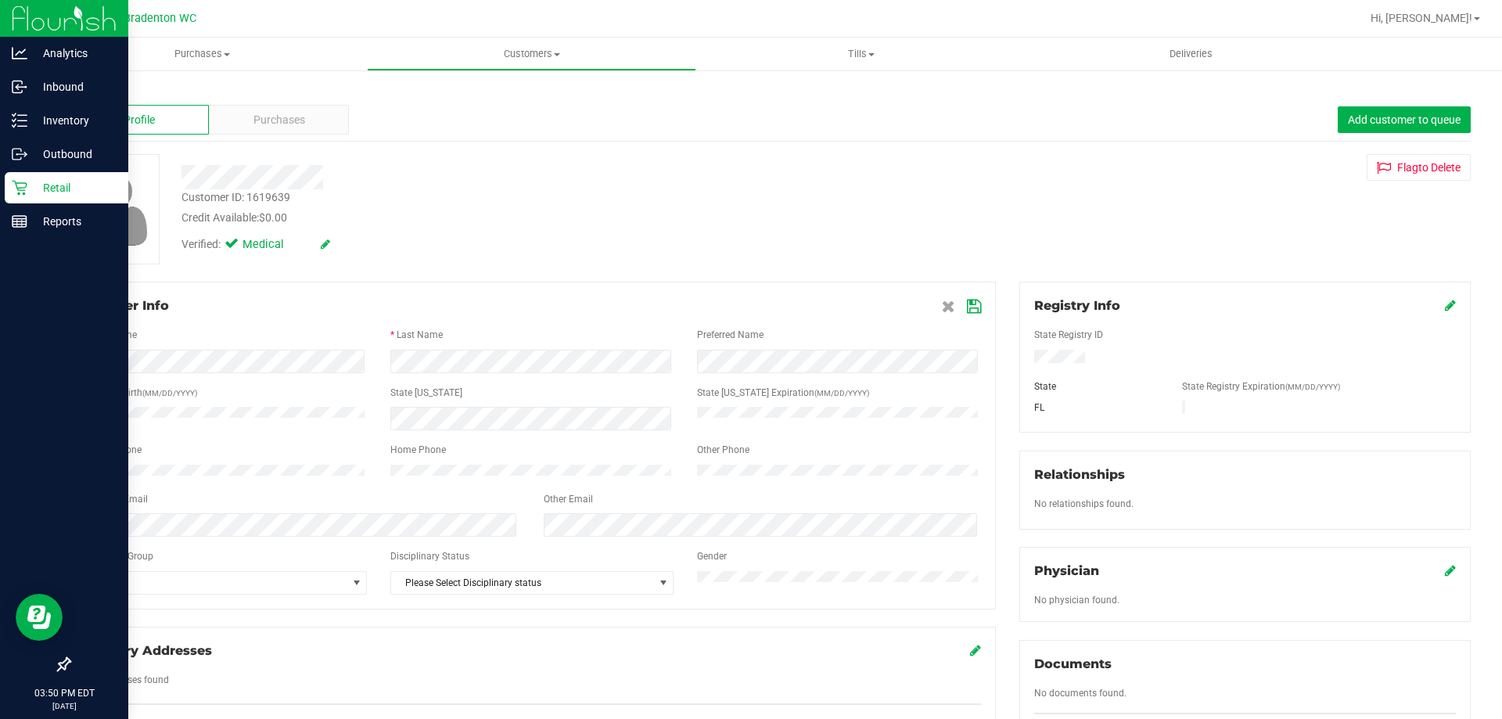
click at [31, 187] on p "Retail" at bounding box center [74, 187] width 94 height 19
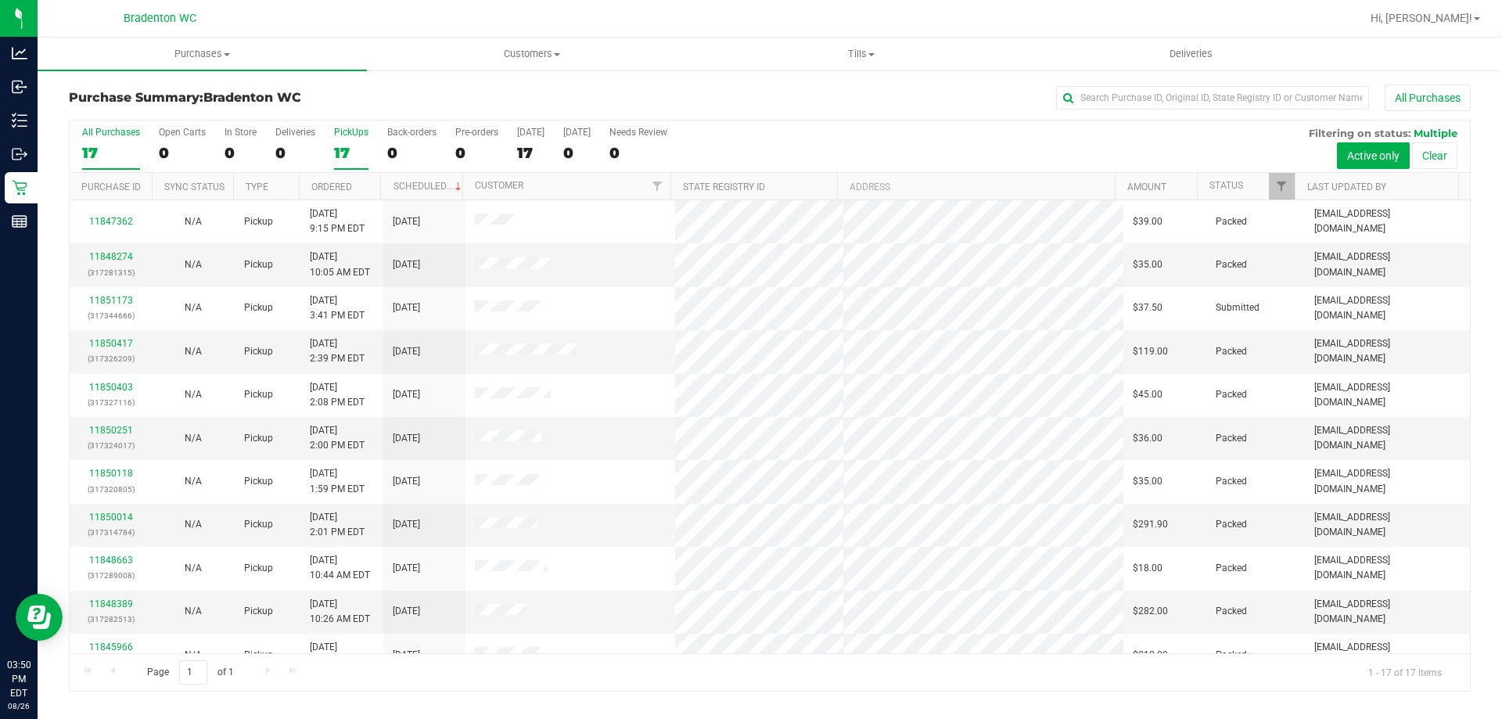
click at [339, 150] on div "17" at bounding box center [351, 153] width 34 height 18
click at [0, 0] on input "PickUps 17" at bounding box center [0, 0] width 0 height 0
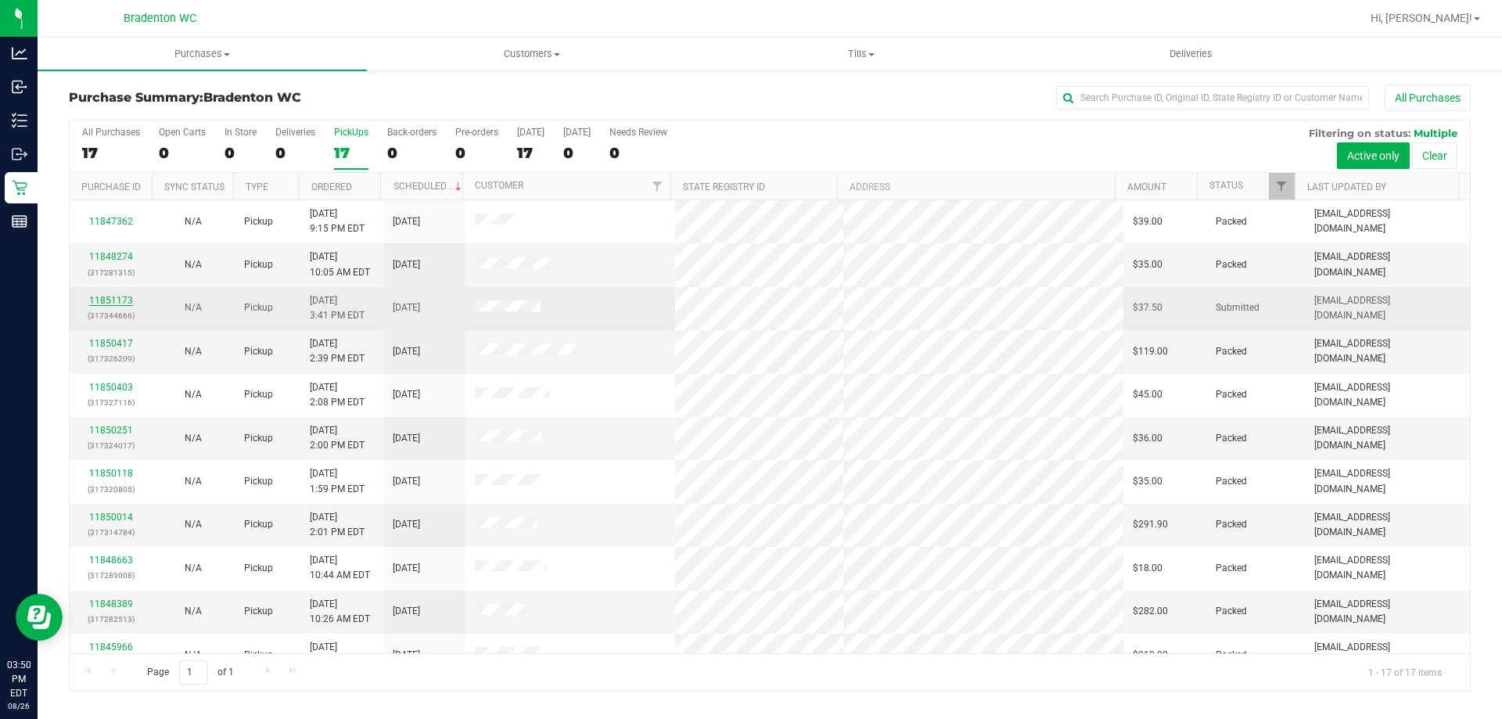
click at [115, 302] on link "11851173" at bounding box center [111, 300] width 44 height 11
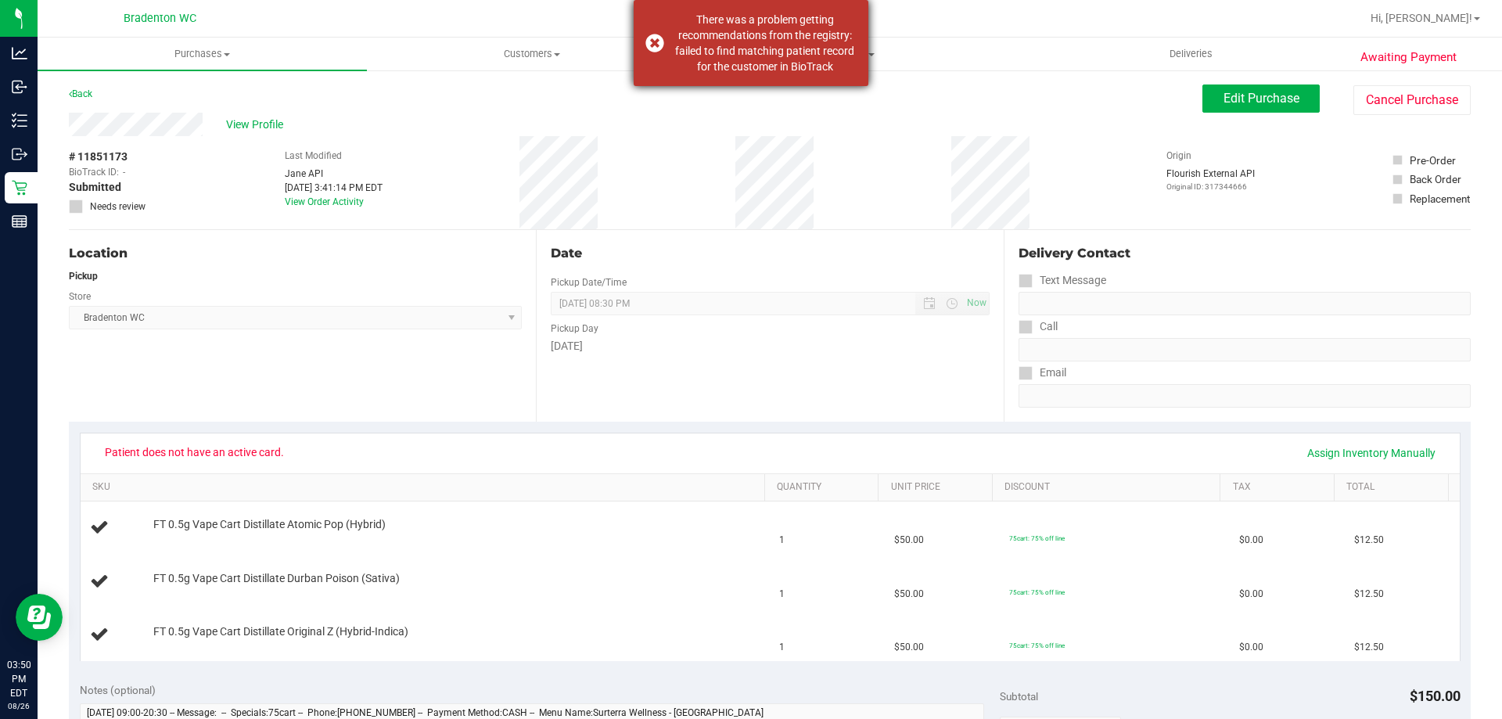
click at [694, 70] on div "There was a problem getting recommendations from the registry: failed to find m…" at bounding box center [765, 43] width 184 height 63
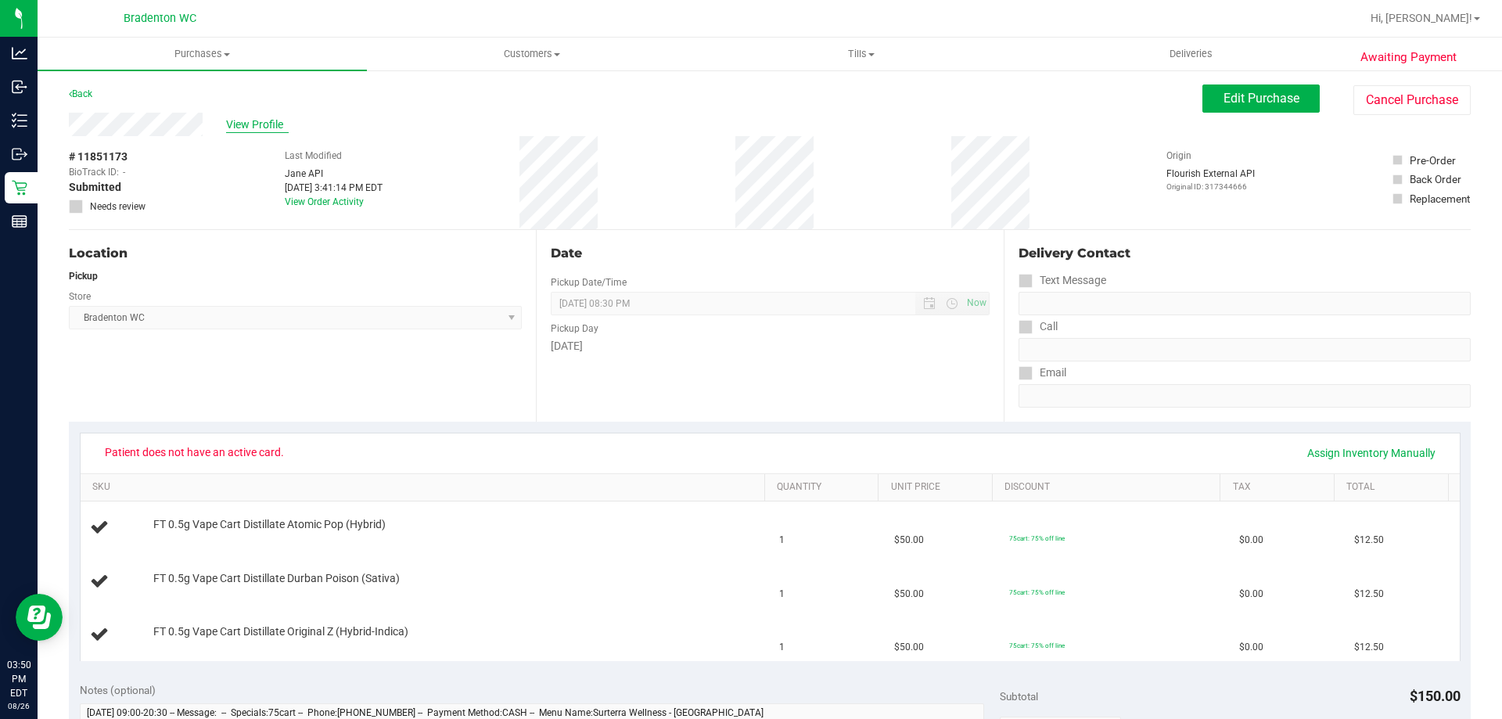
click at [250, 119] on span "View Profile" at bounding box center [257, 125] width 63 height 16
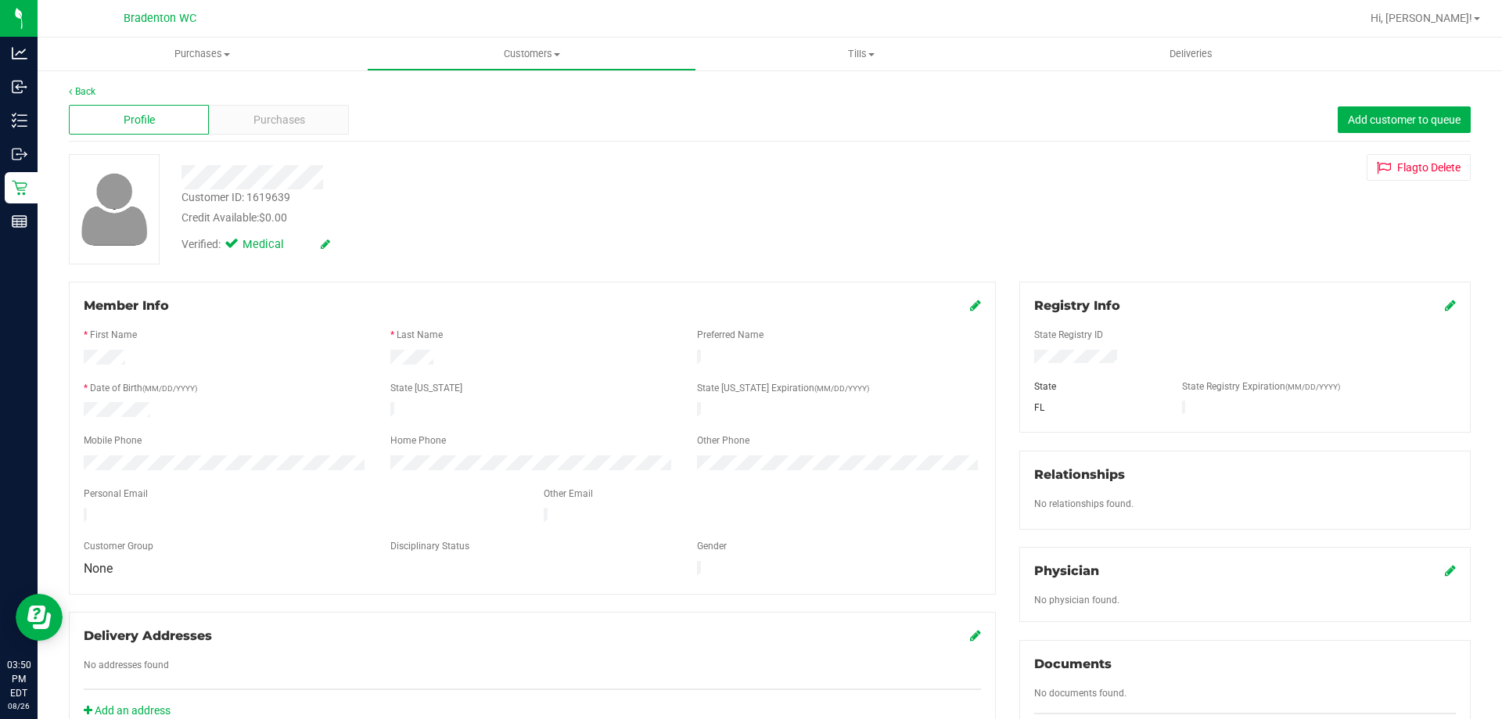
click at [1445, 304] on icon at bounding box center [1450, 305] width 11 height 13
click at [1228, 372] on div at bounding box center [1246, 375] width 422 height 13
click at [1445, 306] on div "Registry Info State Registry ID State State Registry Expiration (MM/DD/YYYY) [G…" at bounding box center [1246, 362] width 452 height 160
click at [1442, 311] on icon at bounding box center [1449, 306] width 14 height 13
click at [324, 245] on icon at bounding box center [322, 244] width 9 height 11
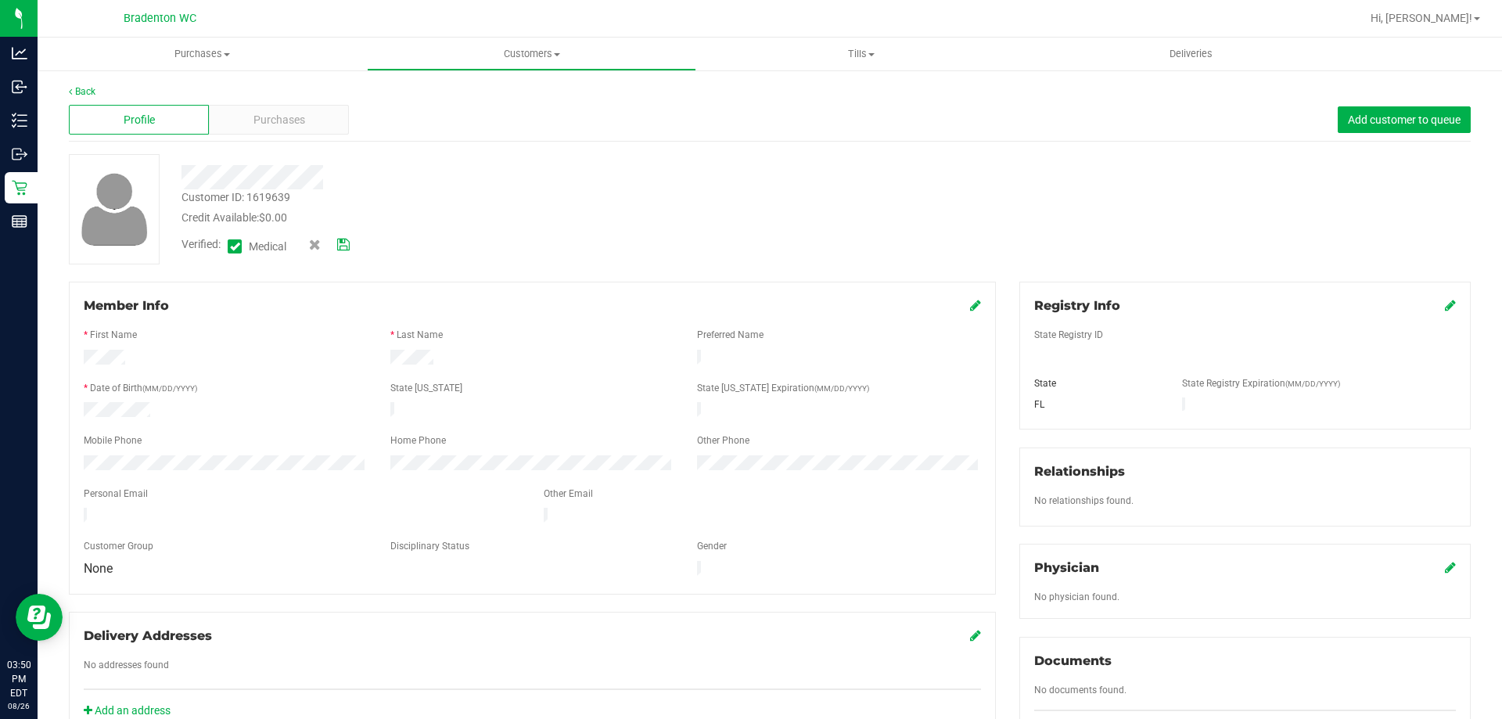
click at [348, 244] on icon at bounding box center [343, 244] width 13 height 11
click at [1445, 309] on icon at bounding box center [1450, 305] width 11 height 13
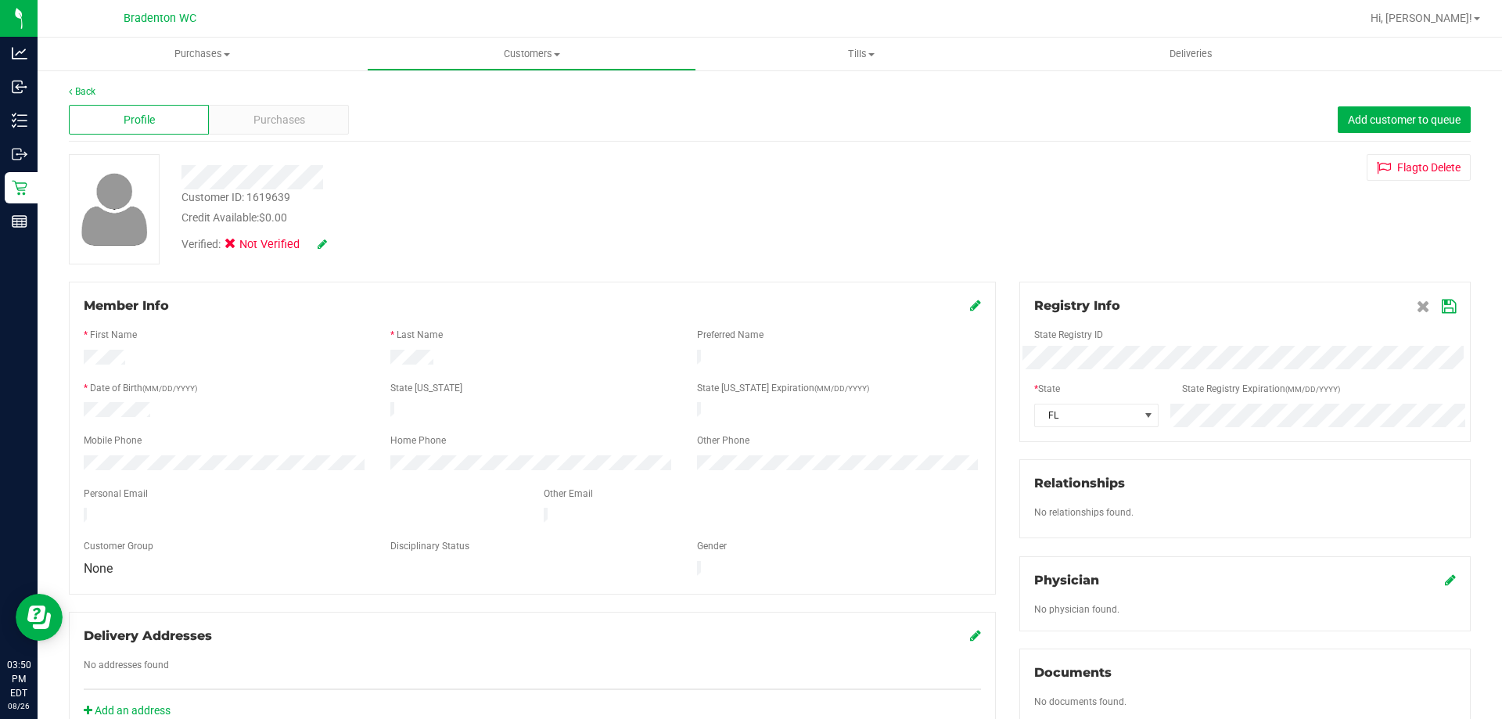
click at [1442, 305] on icon at bounding box center [1449, 306] width 14 height 13
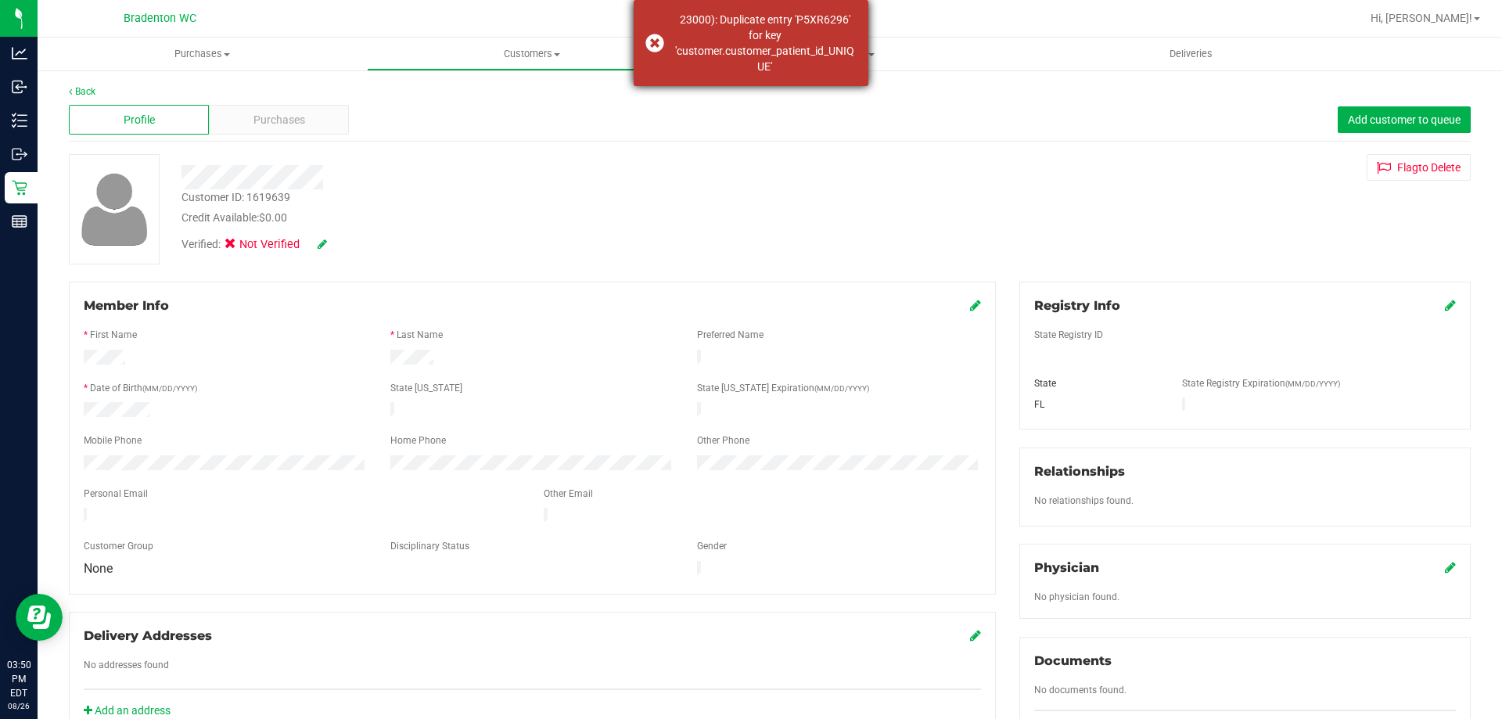
click at [724, 50] on div "23000): Duplicate entry 'P5XR6296' for key 'customer.customer_patient_id_UNIQUE'" at bounding box center [765, 43] width 184 height 63
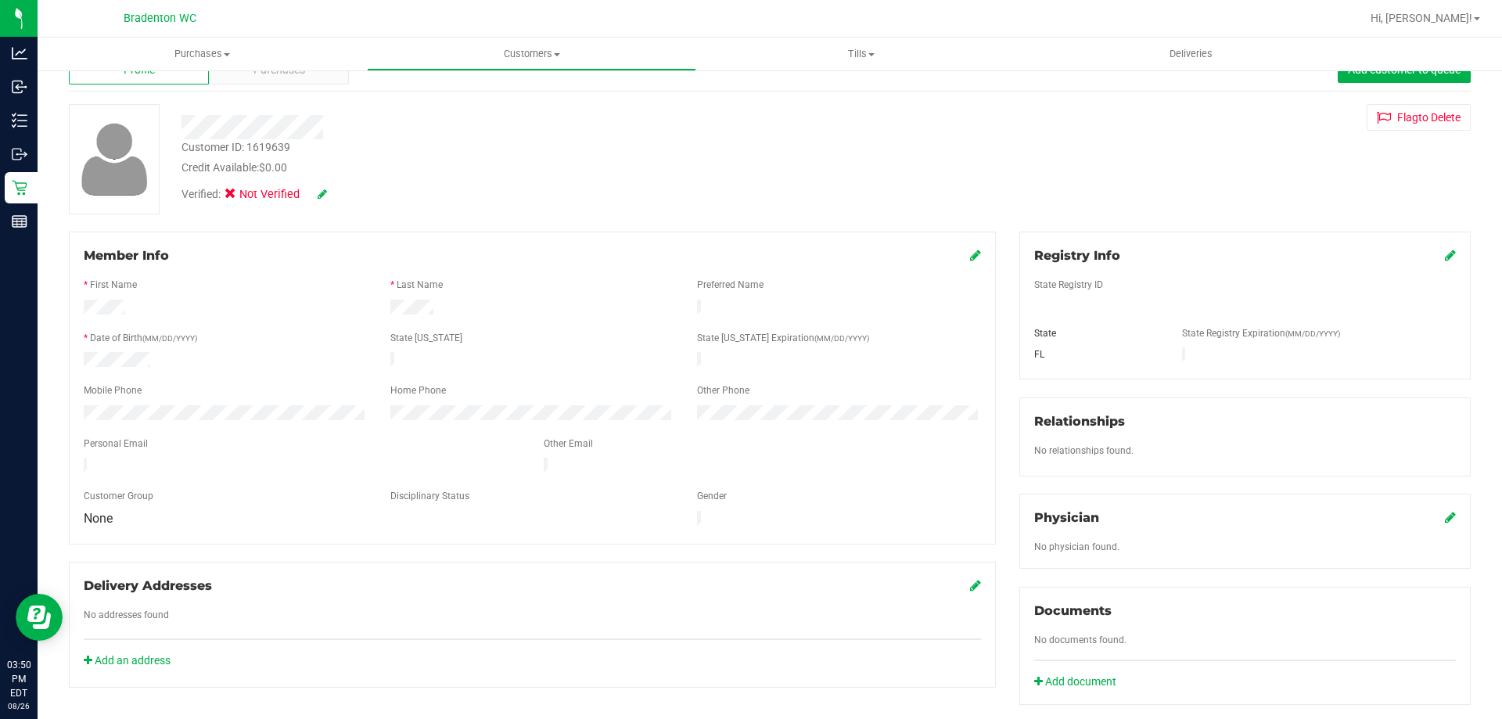
scroll to position [78, 0]
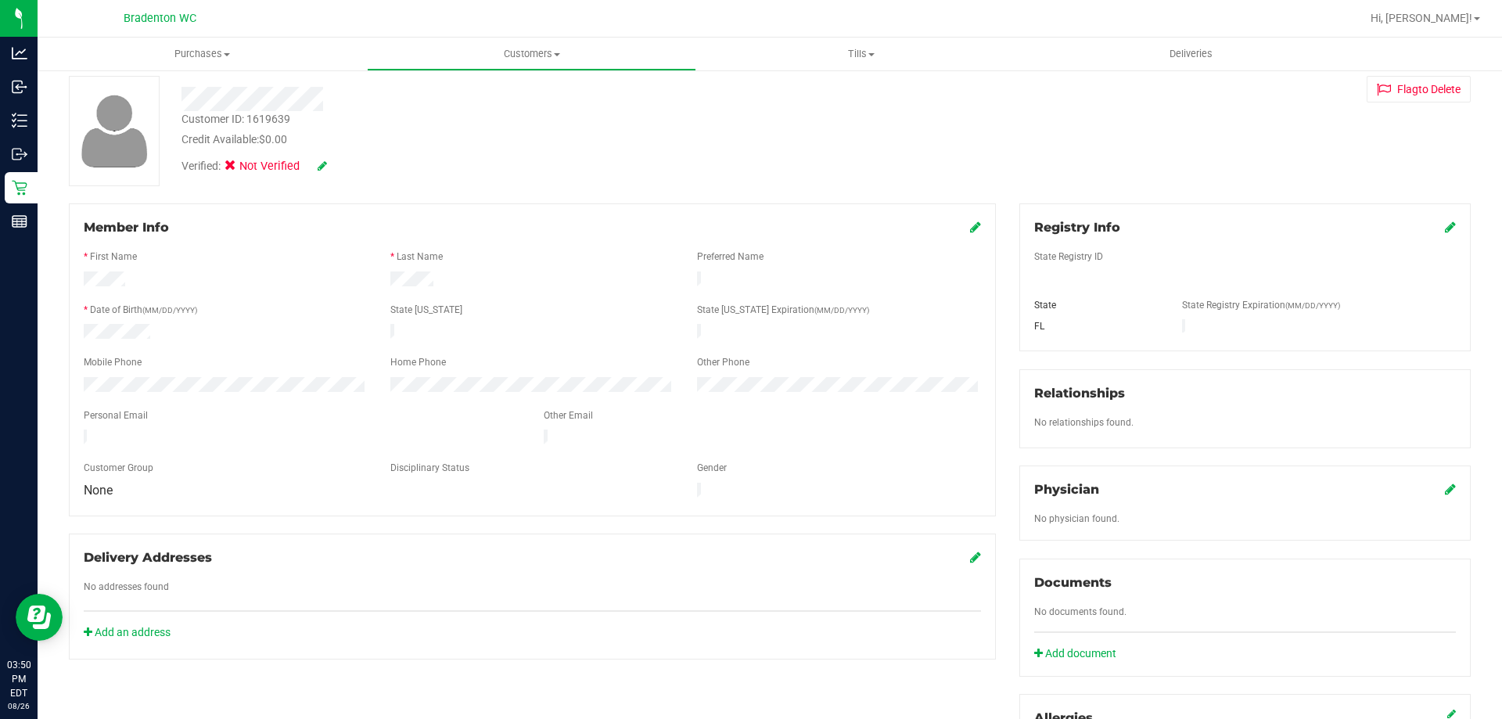
click at [1438, 216] on div "Registry Info State Registry ID State State Registry Expiration (MM/DD/YYYY) [G…" at bounding box center [1246, 277] width 452 height 148
click at [1445, 225] on icon at bounding box center [1450, 227] width 11 height 13
click at [1442, 232] on icon at bounding box center [1449, 228] width 14 height 13
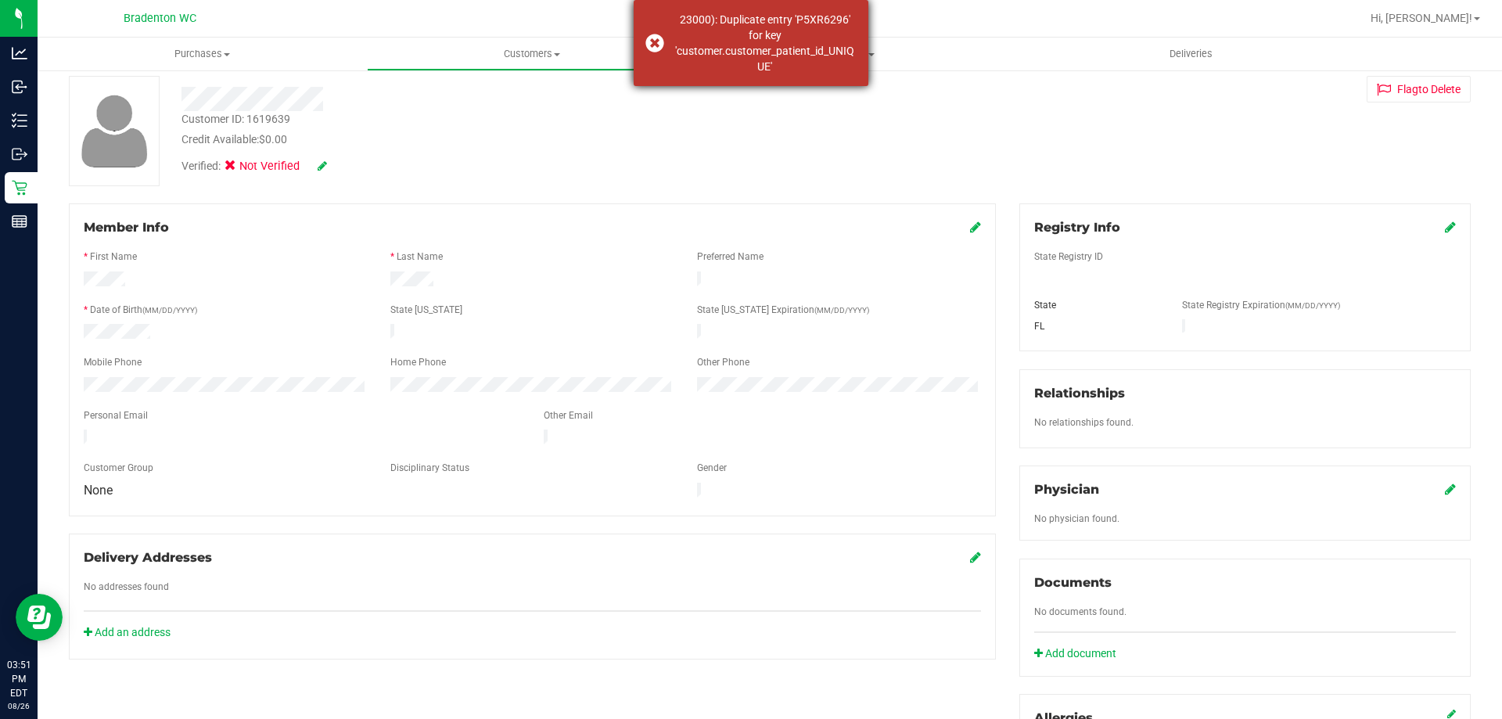
click at [830, 52] on div "23000): Duplicate entry 'P5XR6296' for key 'customer.customer_patient_id_UNIQUE'" at bounding box center [765, 43] width 184 height 63
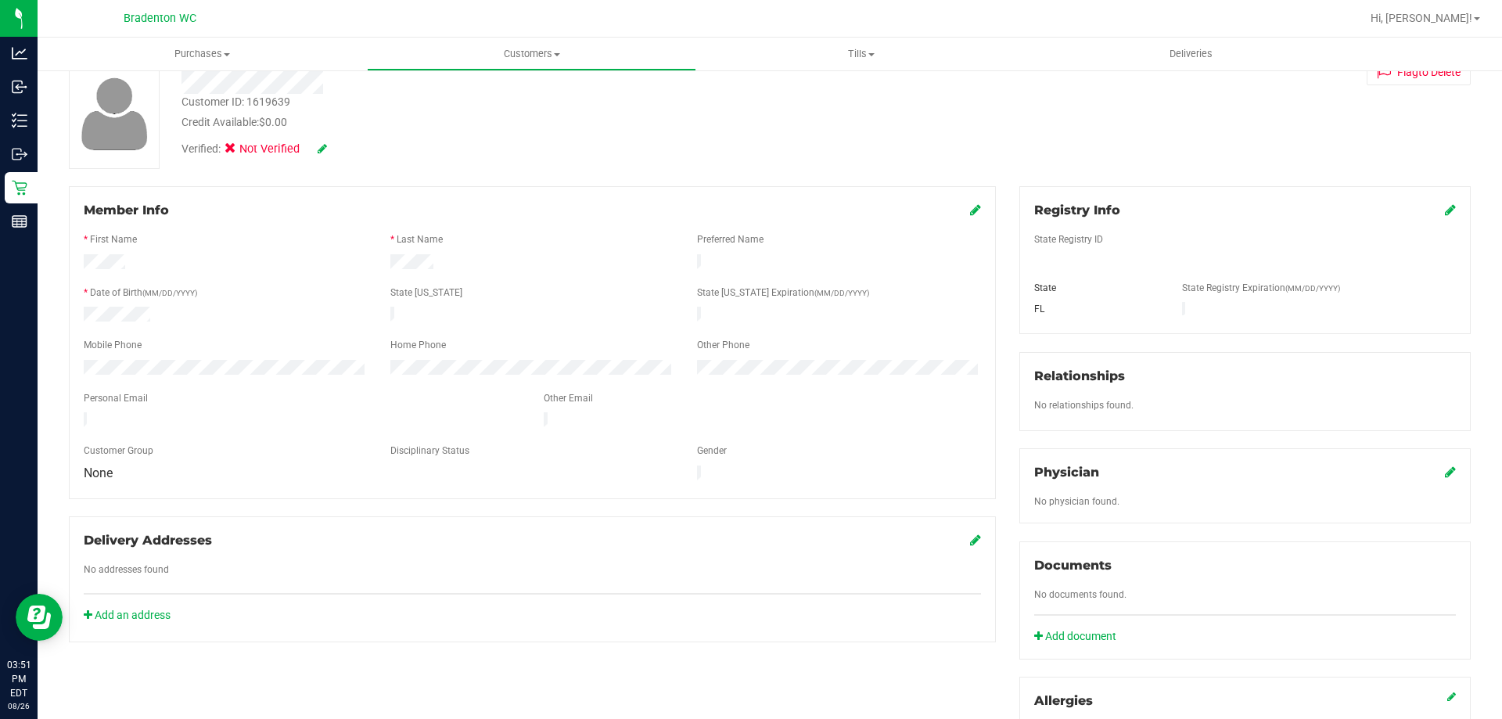
scroll to position [0, 0]
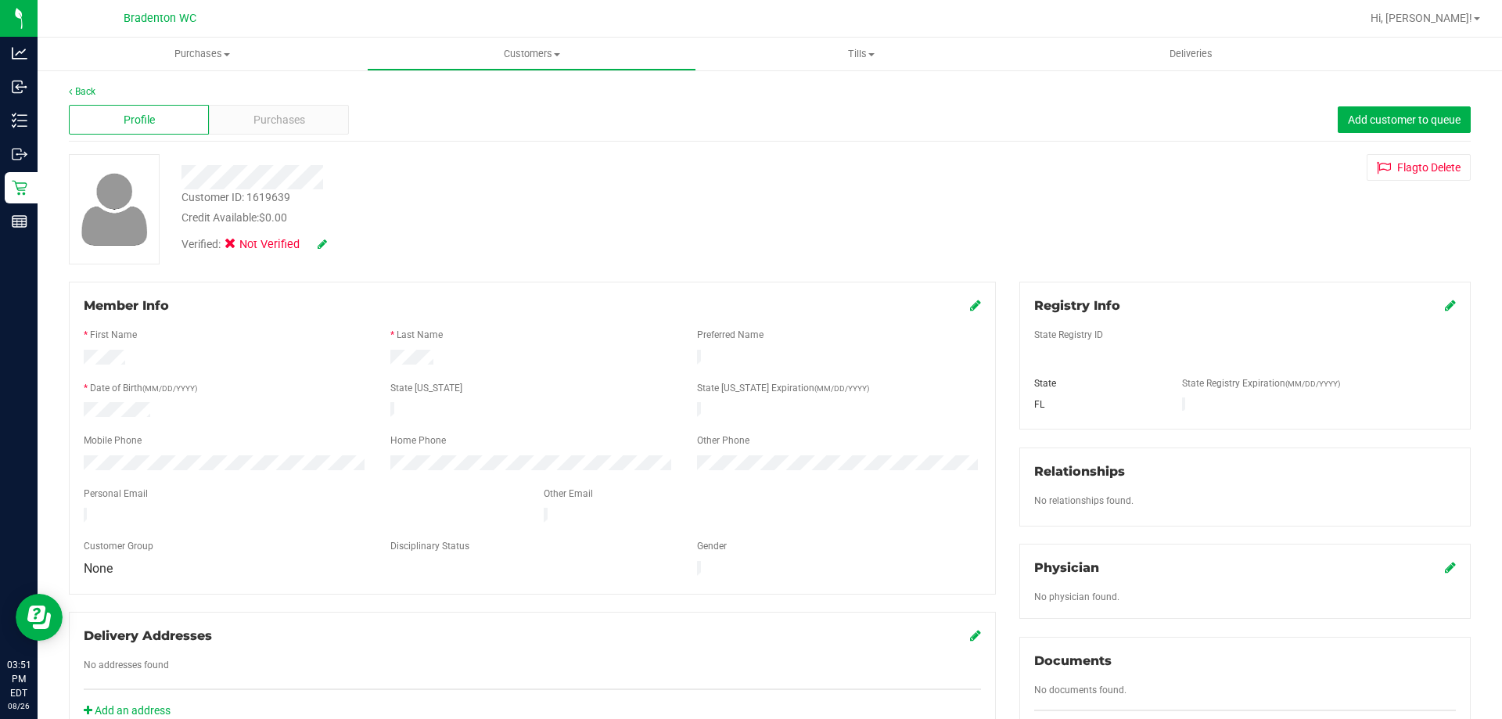
click at [332, 239] on div "Verified: Not Verified" at bounding box center [289, 244] width 214 height 17
click at [313, 239] on div "Verified: Not Verified" at bounding box center [255, 244] width 146 height 17
click at [322, 239] on icon at bounding box center [322, 244] width 9 height 11
click at [239, 247] on icon at bounding box center [235, 247] width 10 height 0
click at [0, 0] on input "Medical" at bounding box center [0, 0] width 0 height 0
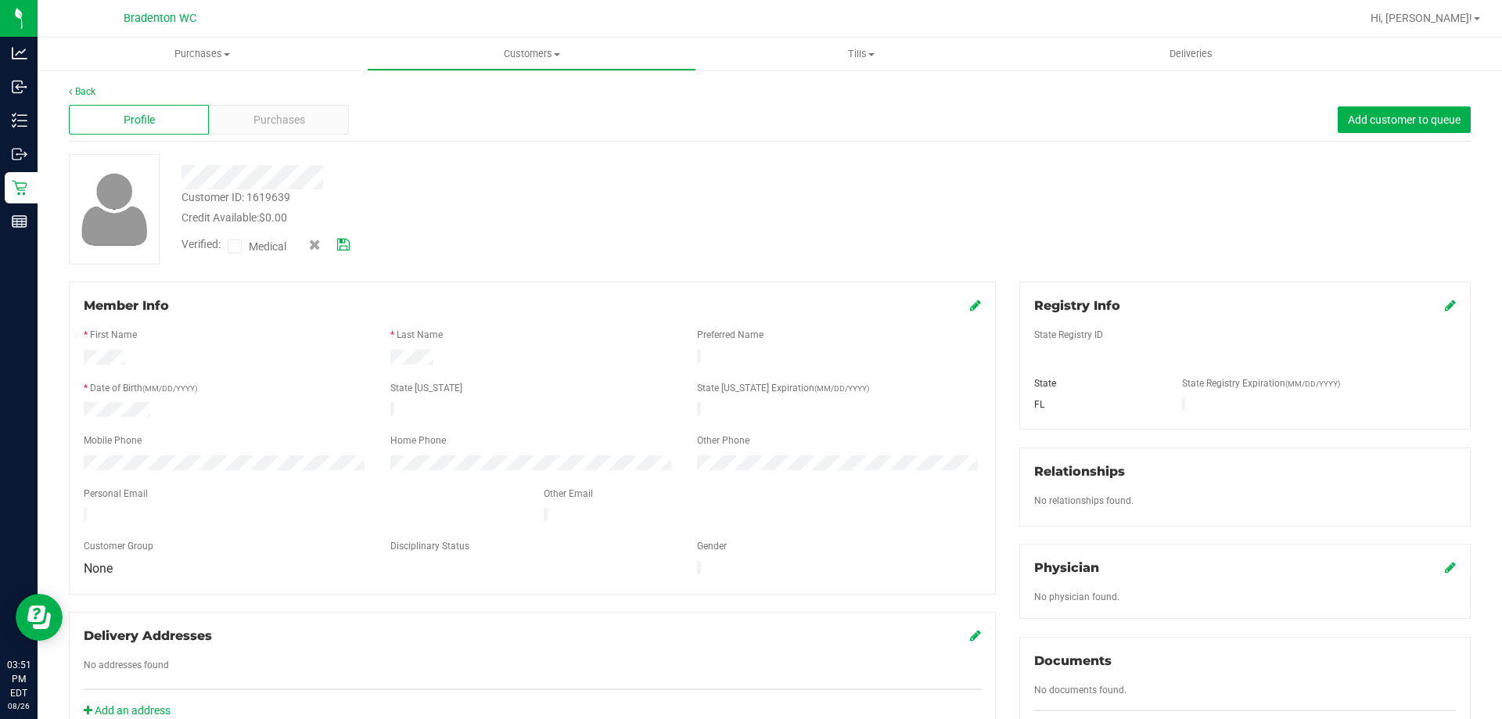
click at [229, 245] on span at bounding box center [235, 246] width 14 height 14
click at [0, 0] on input "Medical" at bounding box center [0, 0] width 0 height 0
click at [343, 243] on icon at bounding box center [343, 244] width 13 height 11
click at [304, 113] on div "Purchases" at bounding box center [279, 120] width 140 height 30
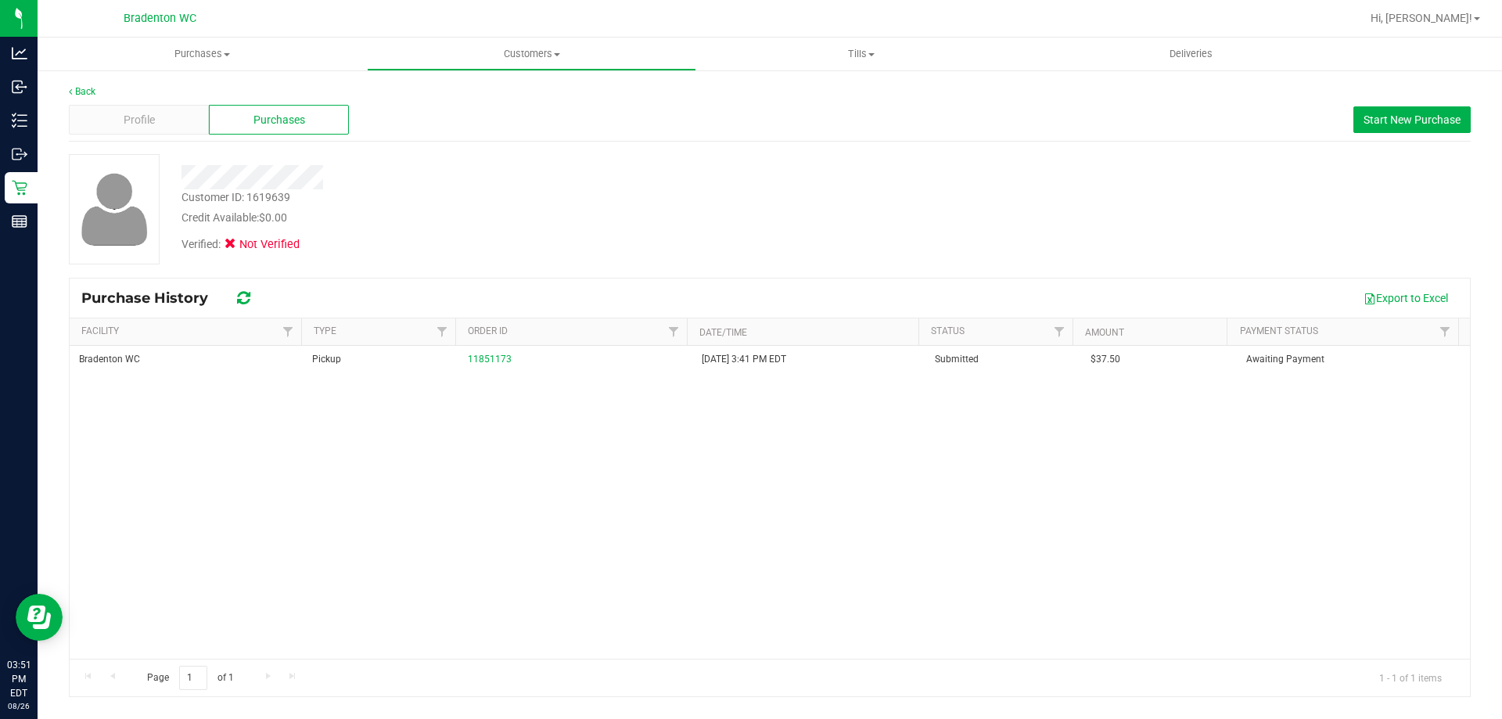
click at [249, 251] on span "Not Verified" at bounding box center [270, 244] width 63 height 17
click at [241, 233] on div "Verified: Not Verified" at bounding box center [526, 243] width 713 height 34
click at [236, 243] on div "Verified: Not Verified" at bounding box center [242, 244] width 121 height 17
drag, startPoint x: 233, startPoint y: 243, endPoint x: 225, endPoint y: 241, distance: 8.7
click at [230, 242] on icon at bounding box center [230, 244] width 11 height 17
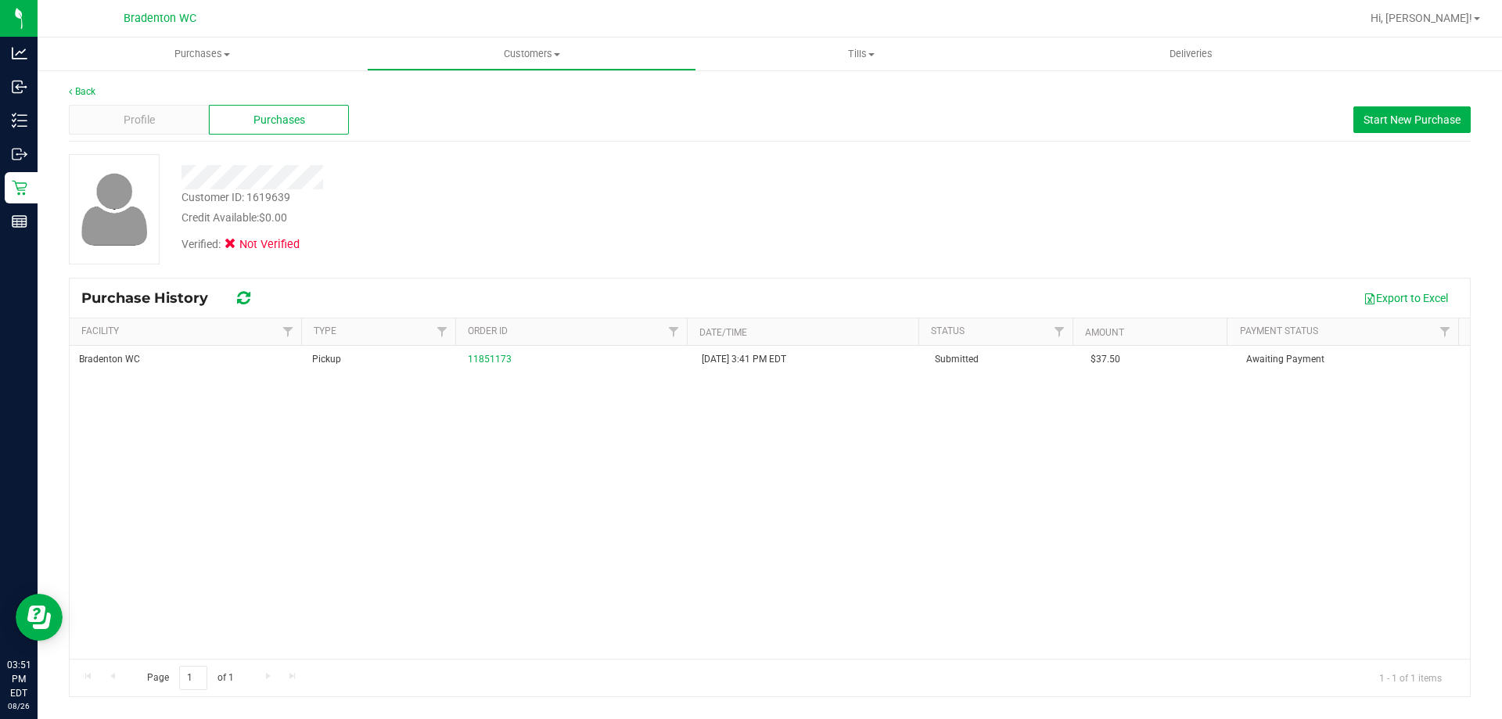
click at [225, 241] on icon at bounding box center [230, 244] width 11 height 17
click at [166, 103] on div "Profile Purchases Start New Purchase" at bounding box center [770, 120] width 1402 height 43
click at [166, 106] on div "Profile" at bounding box center [139, 120] width 140 height 30
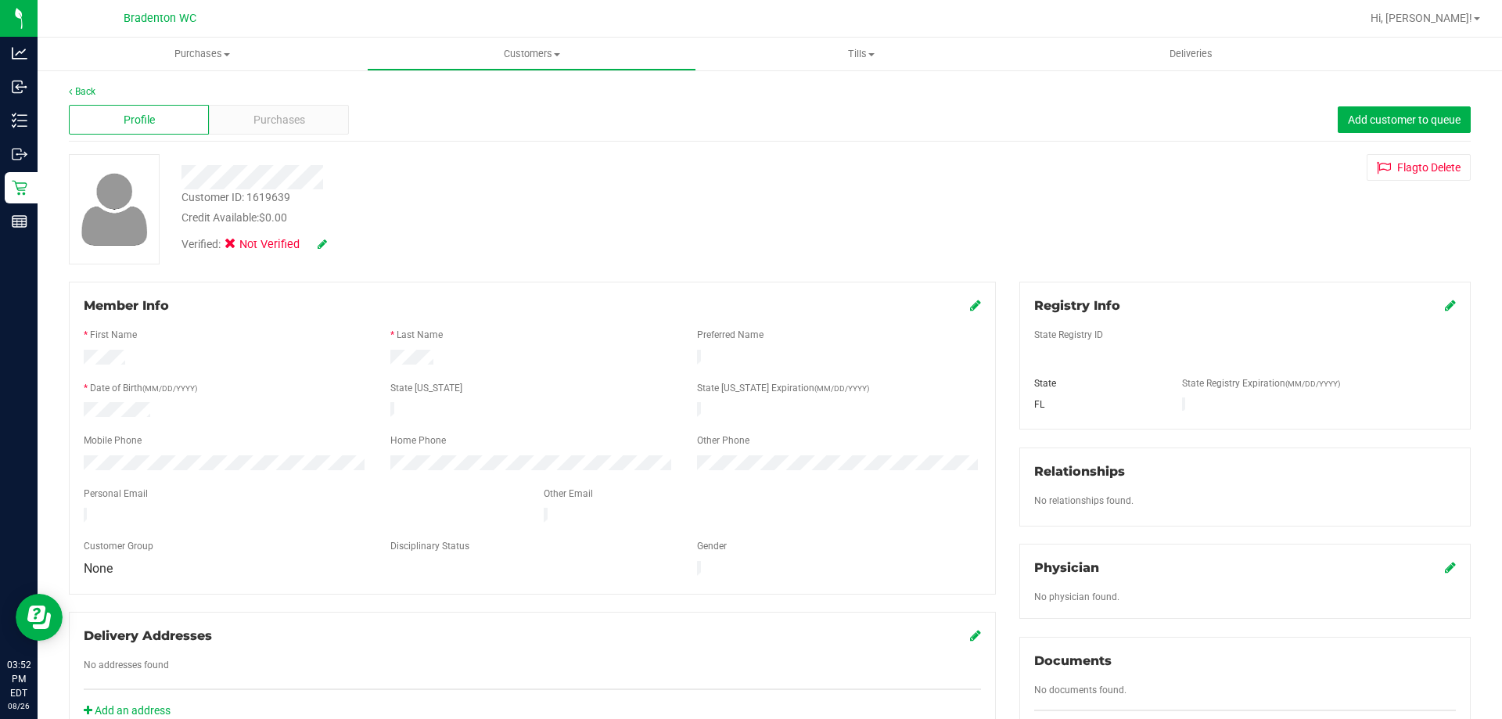
click at [1445, 305] on icon at bounding box center [1450, 305] width 11 height 13
click at [320, 243] on icon at bounding box center [322, 244] width 9 height 11
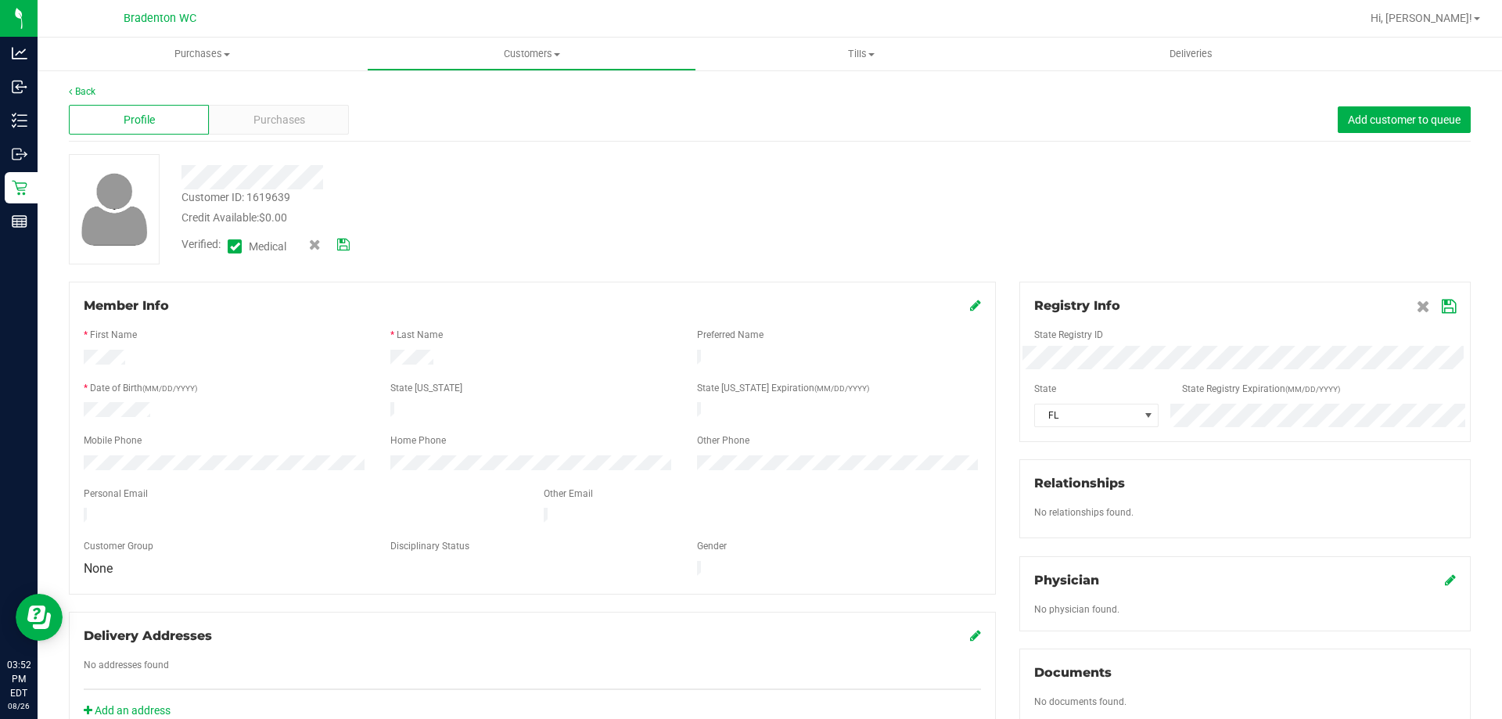
click at [448, 409] on div at bounding box center [532, 411] width 307 height 19
drag, startPoint x: 448, startPoint y: 408, endPoint x: 383, endPoint y: 415, distance: 64.5
click at [383, 415] on div at bounding box center [532, 411] width 307 height 19
click at [1442, 307] on icon at bounding box center [1449, 306] width 14 height 13
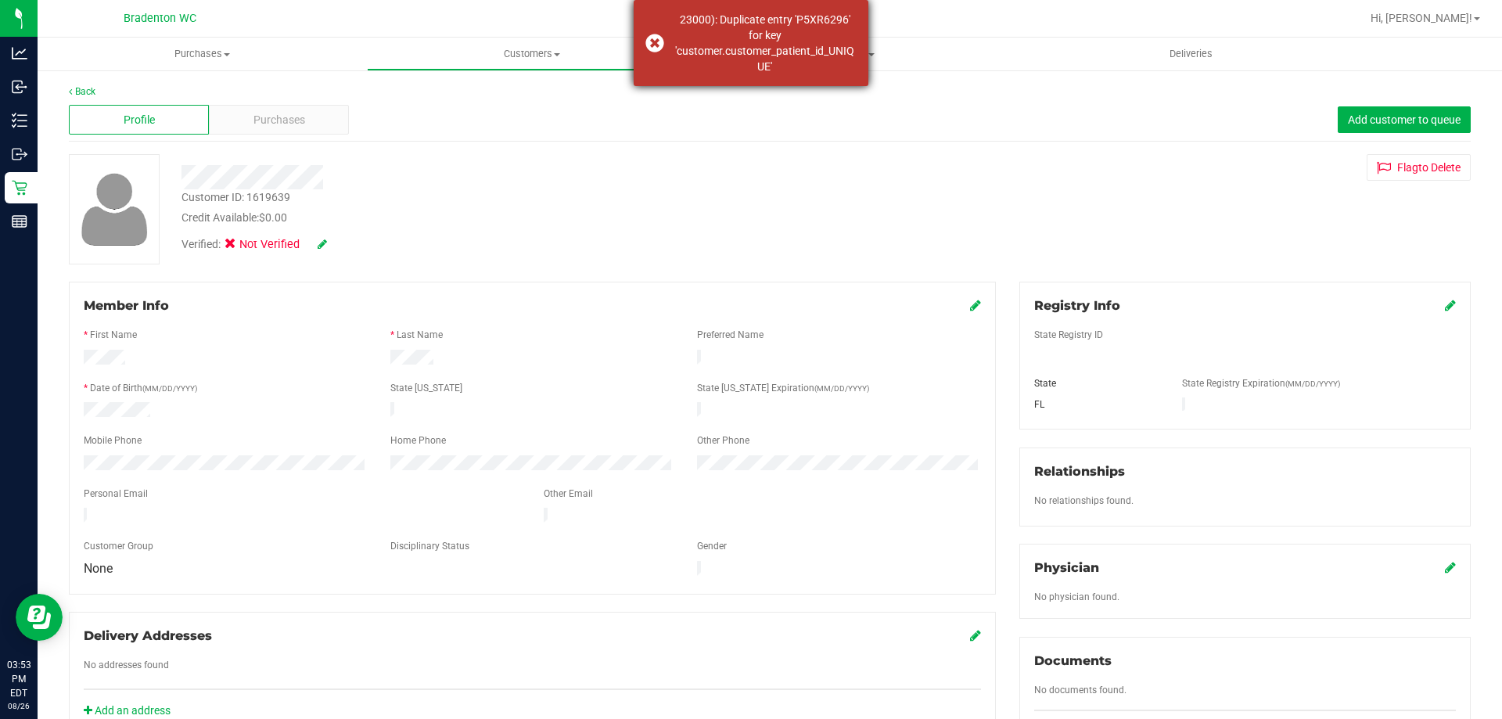
click at [719, 49] on div "23000): Duplicate entry 'P5XR6296' for key 'customer.customer_patient_id_UNIQUE'" at bounding box center [765, 43] width 184 height 63
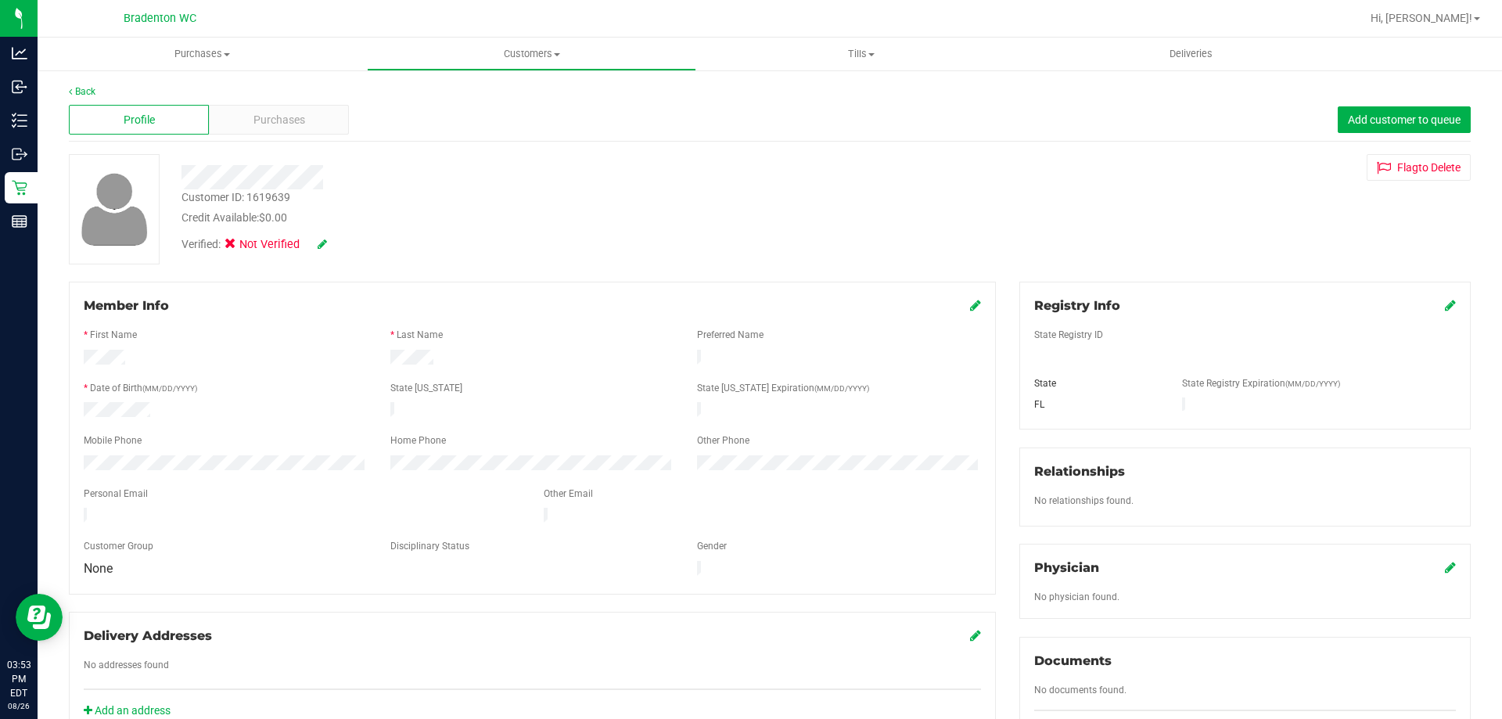
click at [970, 306] on icon at bounding box center [975, 305] width 11 height 13
click at [1445, 300] on icon at bounding box center [1450, 305] width 11 height 13
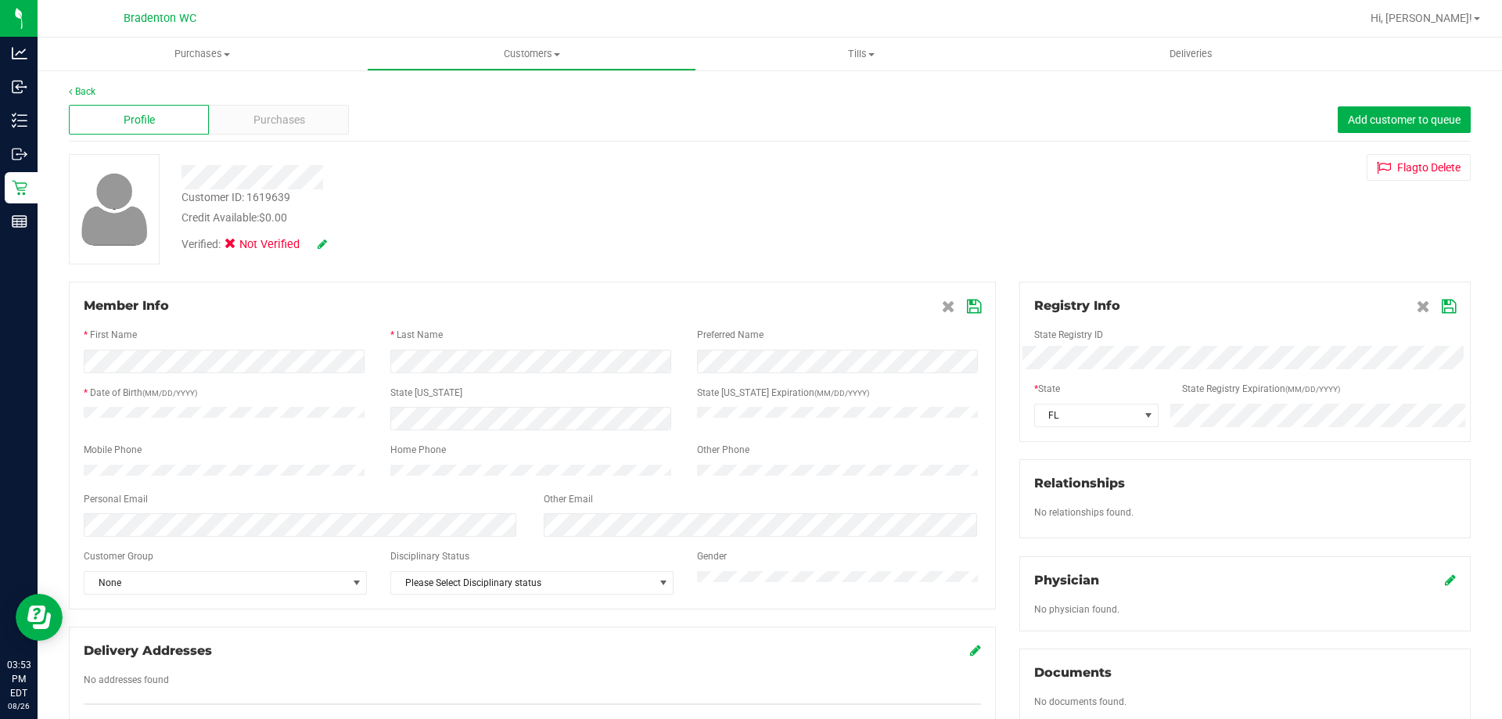
click at [991, 220] on div "Customer ID: 1619639 Credit Available: $0.00 Verified: Not Verified Flag to [GE…" at bounding box center [770, 209] width 1426 height 110
click at [970, 303] on icon at bounding box center [974, 306] width 14 height 13
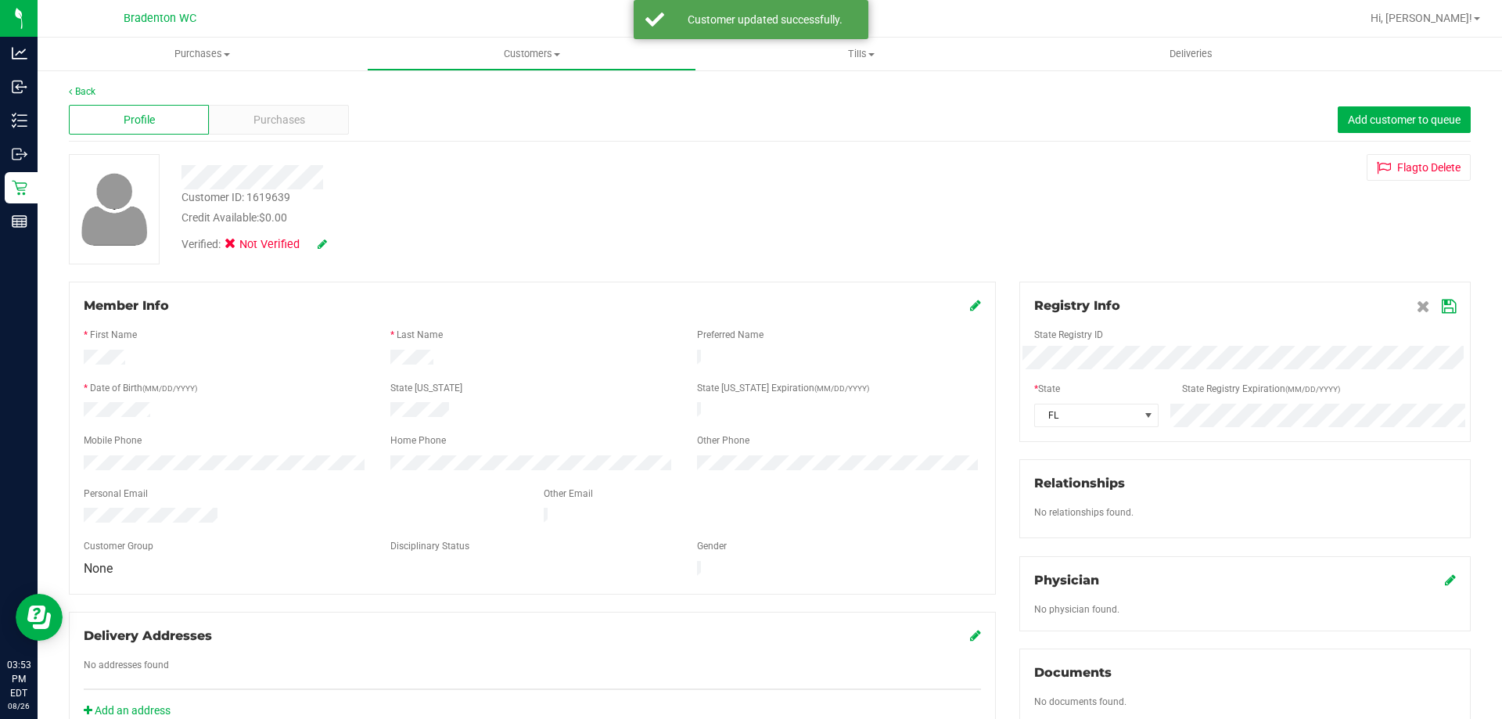
click at [1442, 305] on icon at bounding box center [1449, 306] width 14 height 13
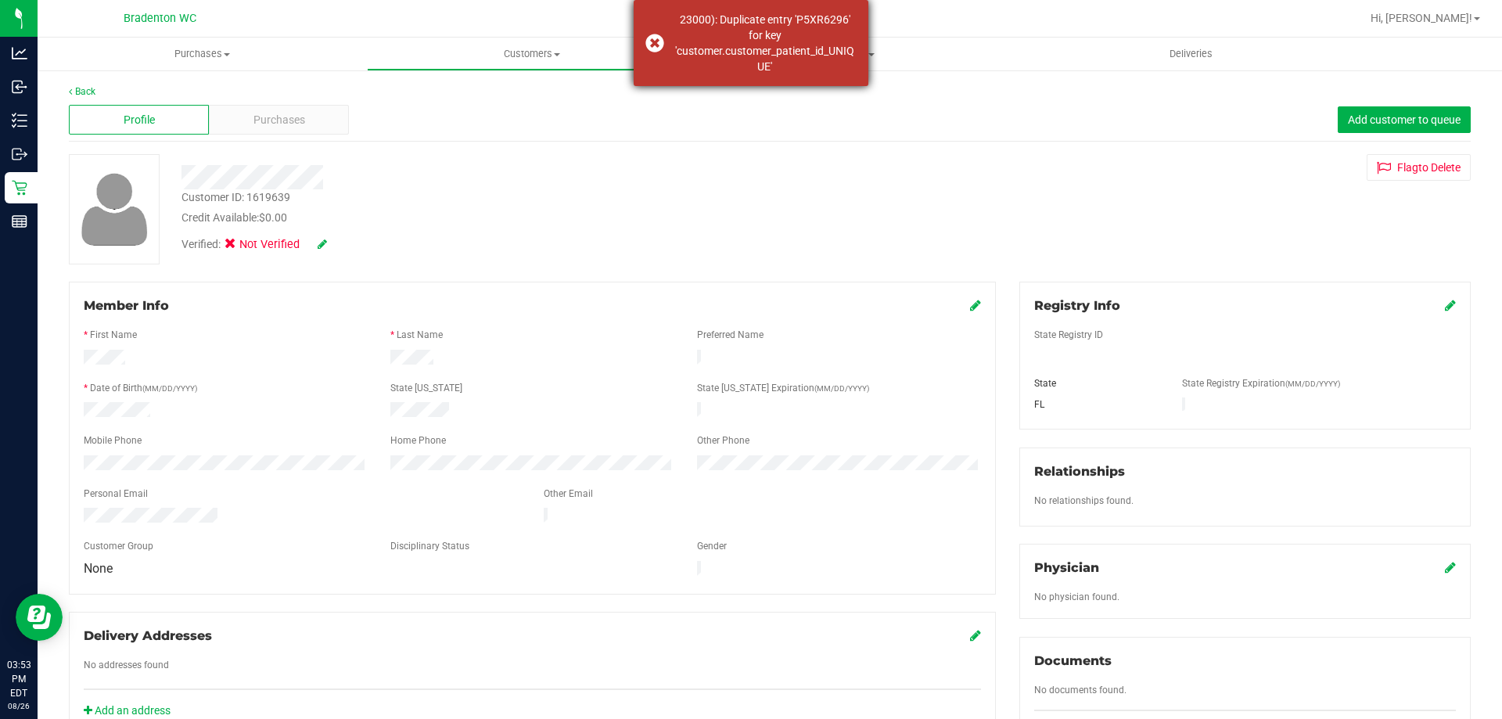
click at [766, 41] on div "23000): Duplicate entry 'P5XR6296' for key 'customer.customer_patient_id_UNIQUE'" at bounding box center [765, 43] width 184 height 63
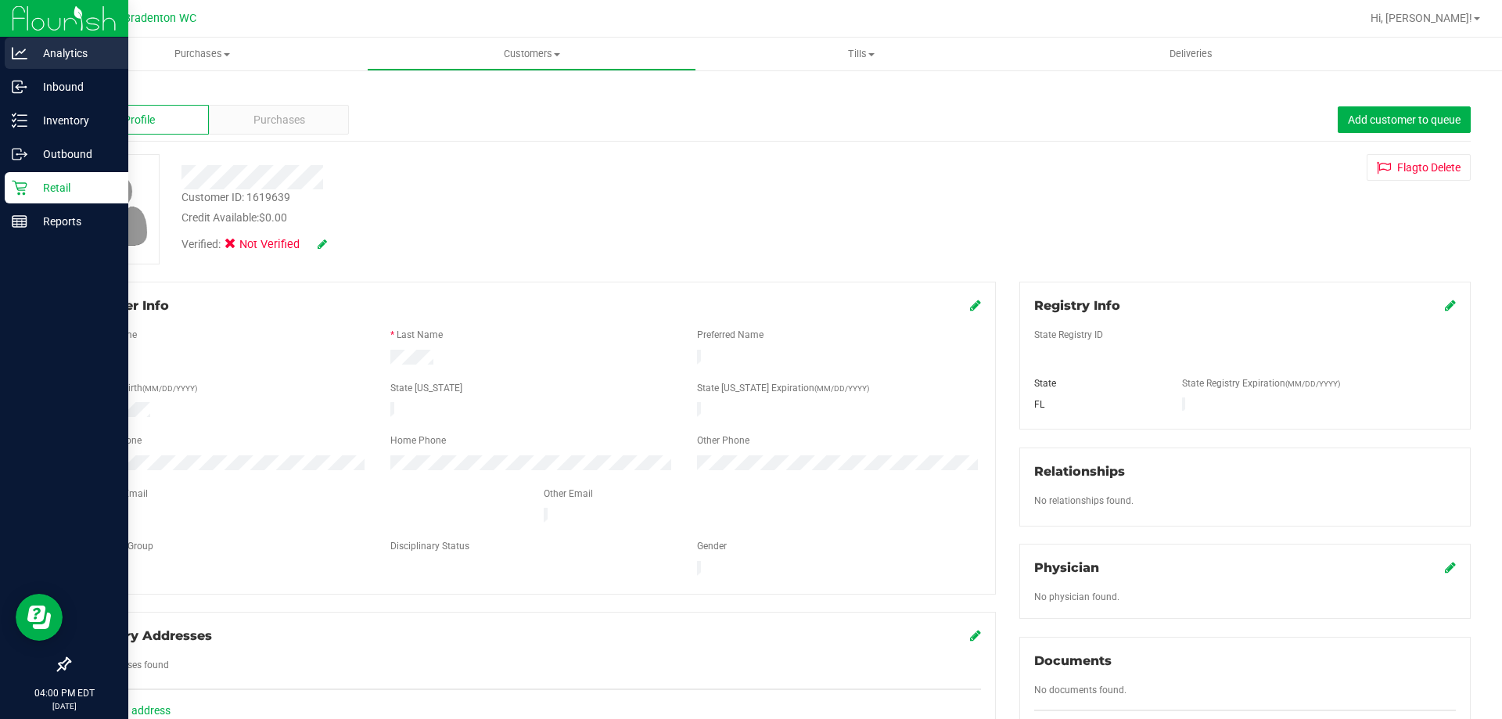
click at [55, 53] on p "Analytics" at bounding box center [74, 53] width 94 height 19
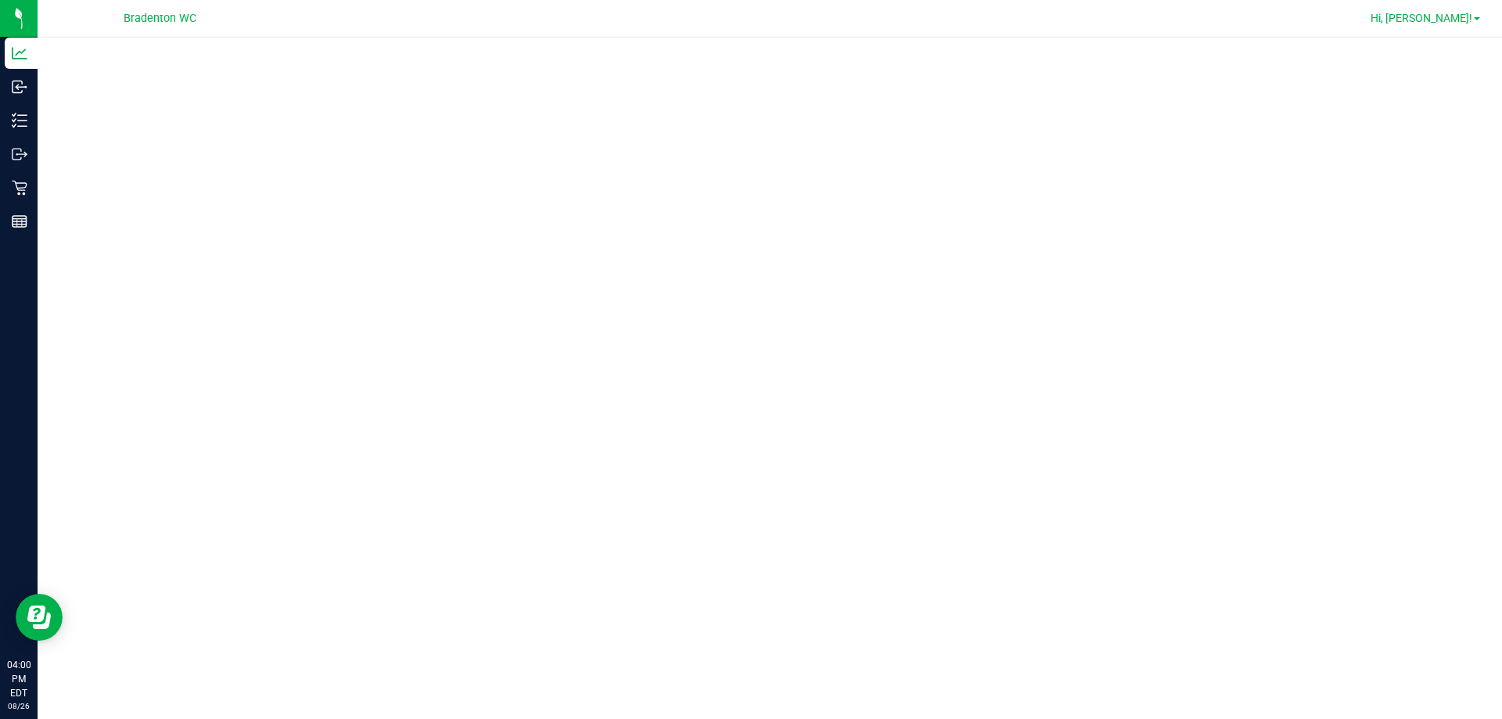
click at [1453, 15] on span "Hi, [PERSON_NAME]!" at bounding box center [1422, 18] width 102 height 13
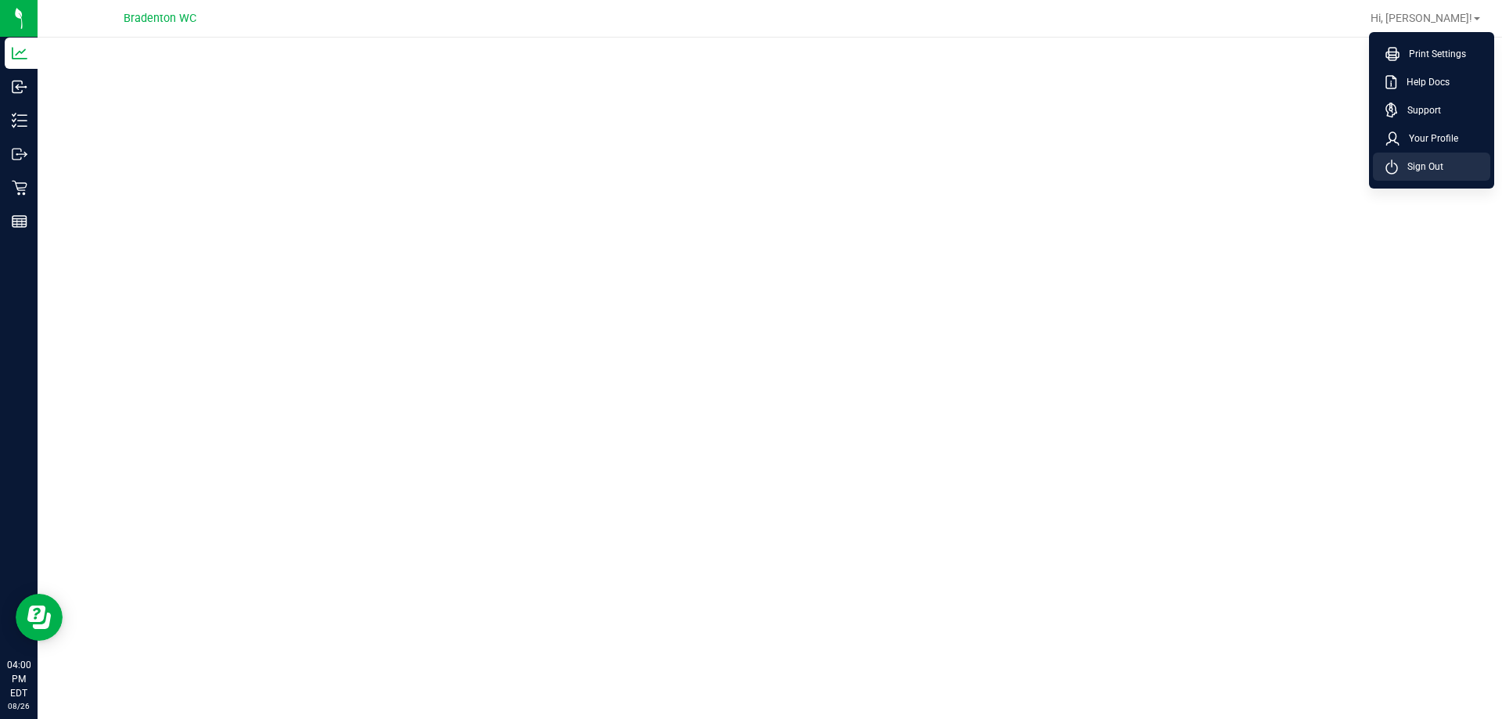
click at [1410, 159] on span "Sign Out" at bounding box center [1420, 167] width 45 height 16
